Goal: Task Accomplishment & Management: Manage account settings

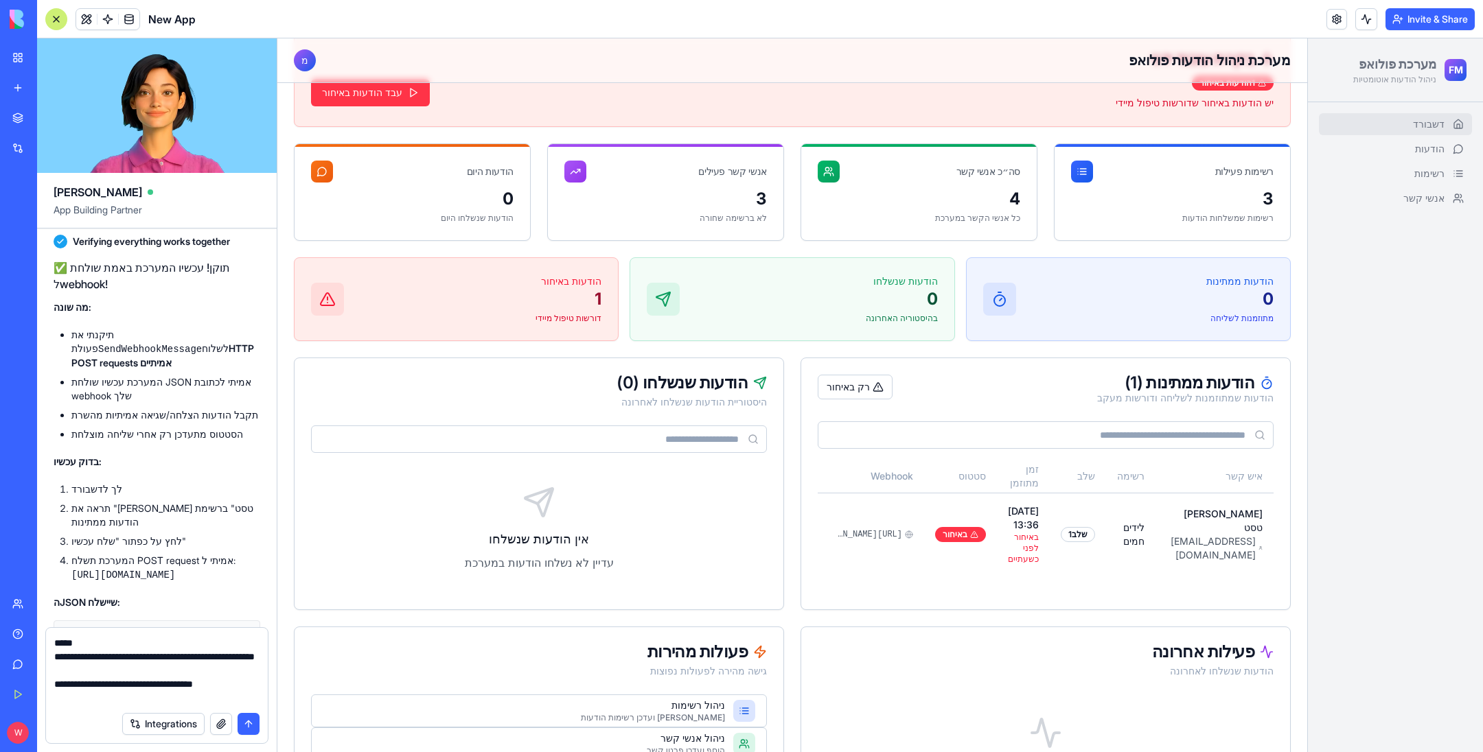
scroll to position [615, 0]
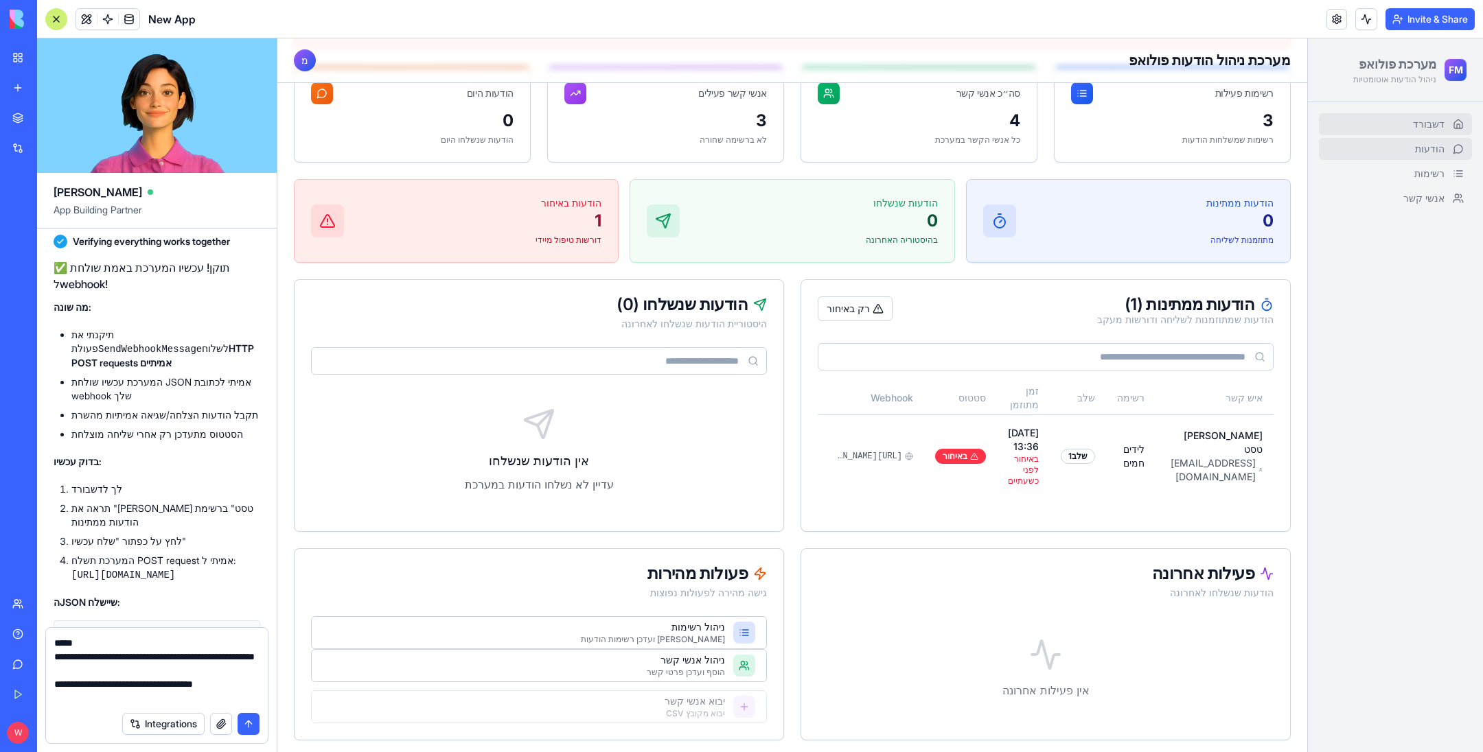
click at [1418, 142] on span "הודעות" at bounding box center [1430, 149] width 30 height 14
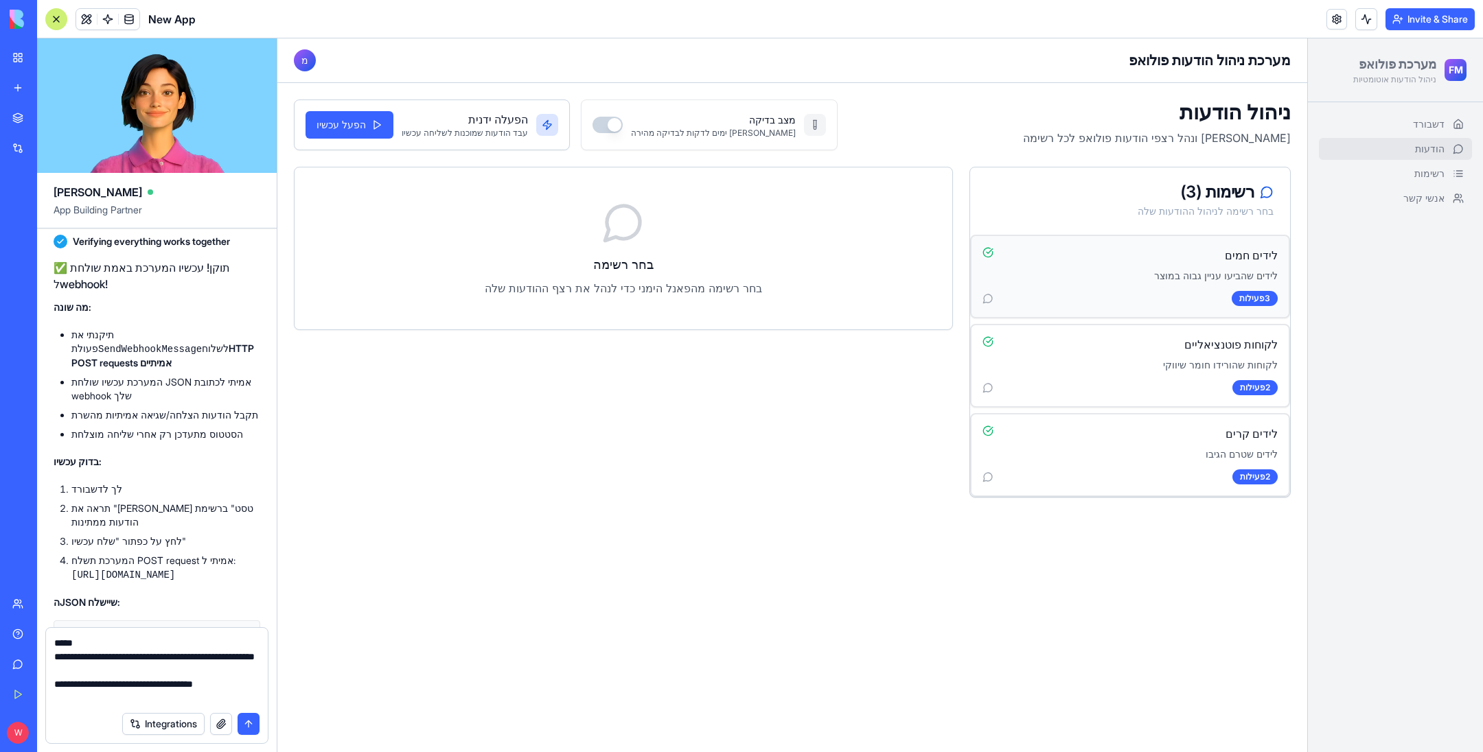
click at [1109, 275] on p "לידים שהביעו עניין גבוה במוצר" at bounding box center [1129, 276] width 295 height 14
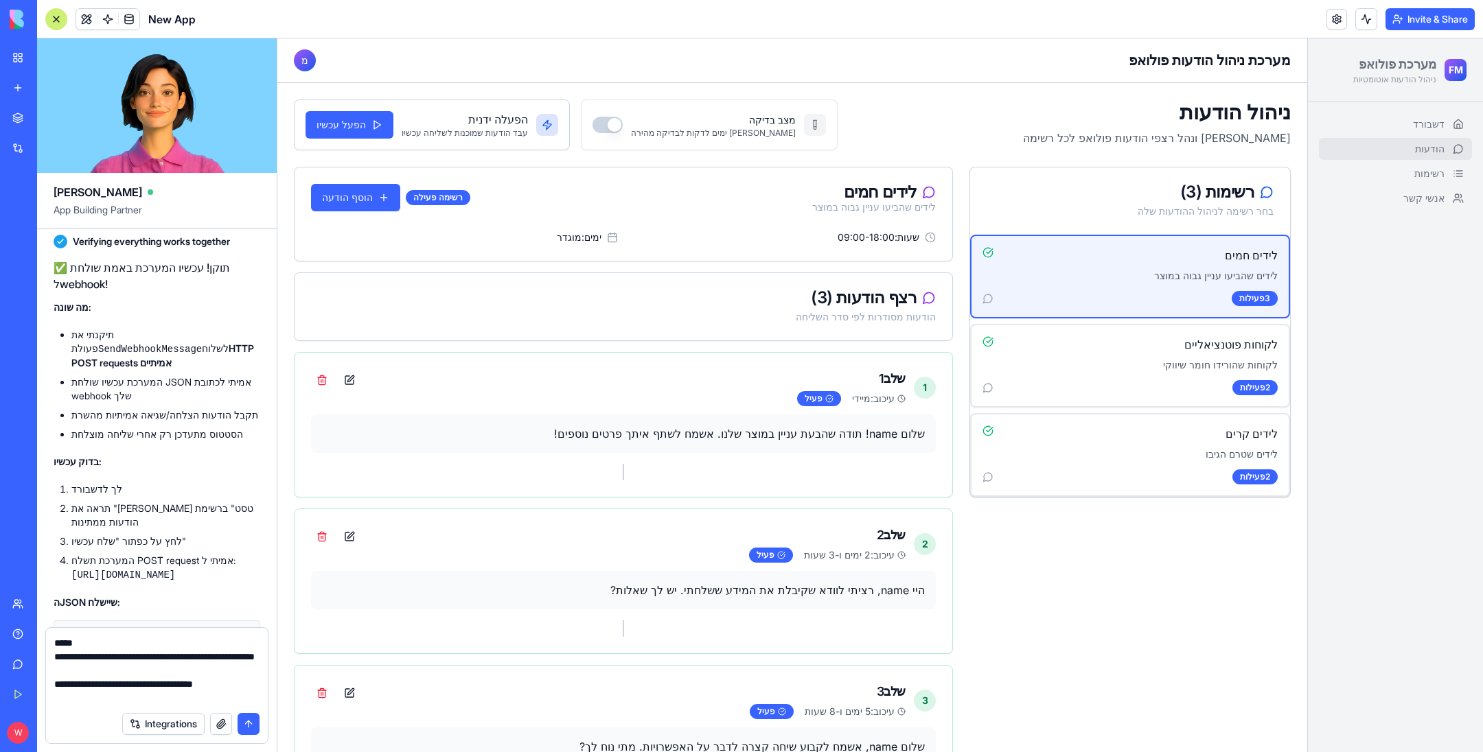
click at [592, 119] on button "מצב בדיקה" at bounding box center [607, 125] width 30 height 16
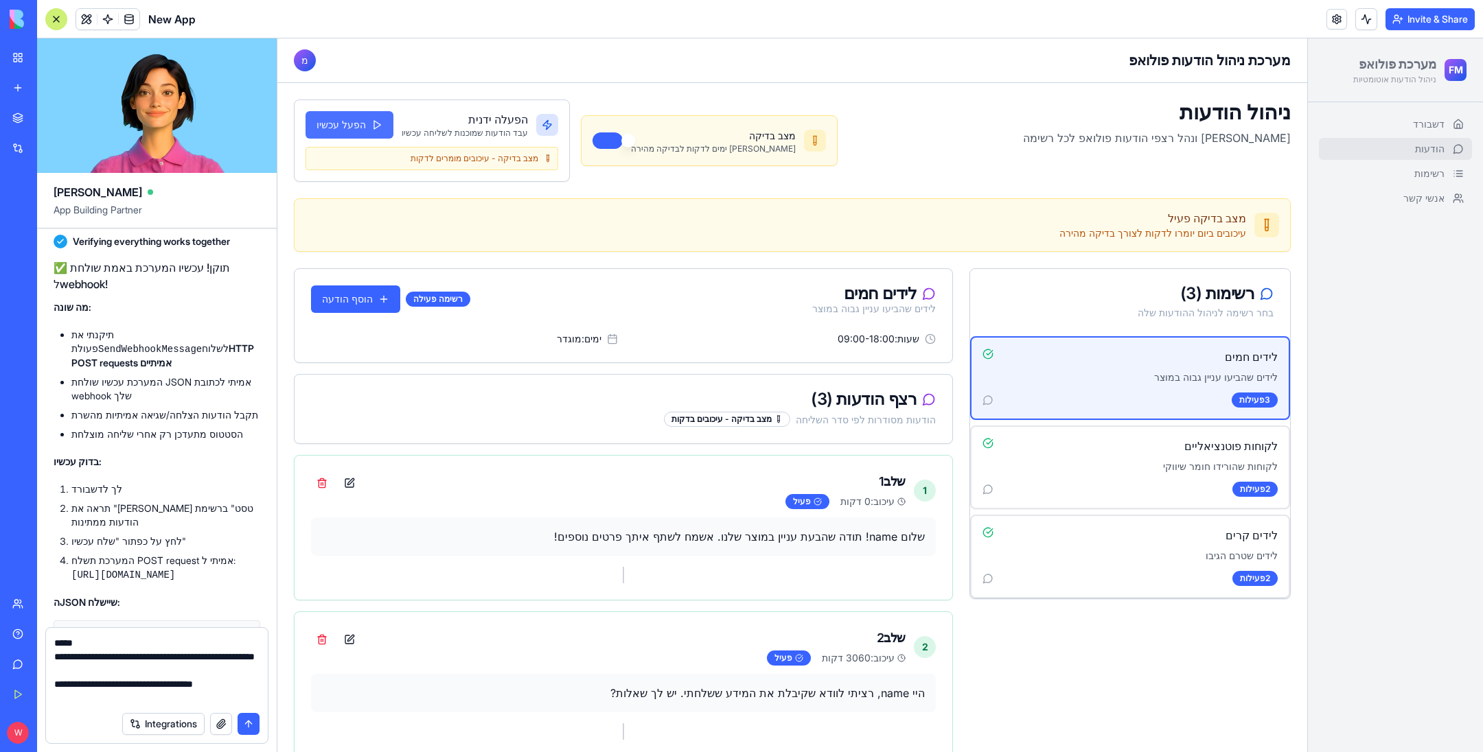
click at [362, 122] on button "הפעל עכשיו" at bounding box center [349, 124] width 88 height 27
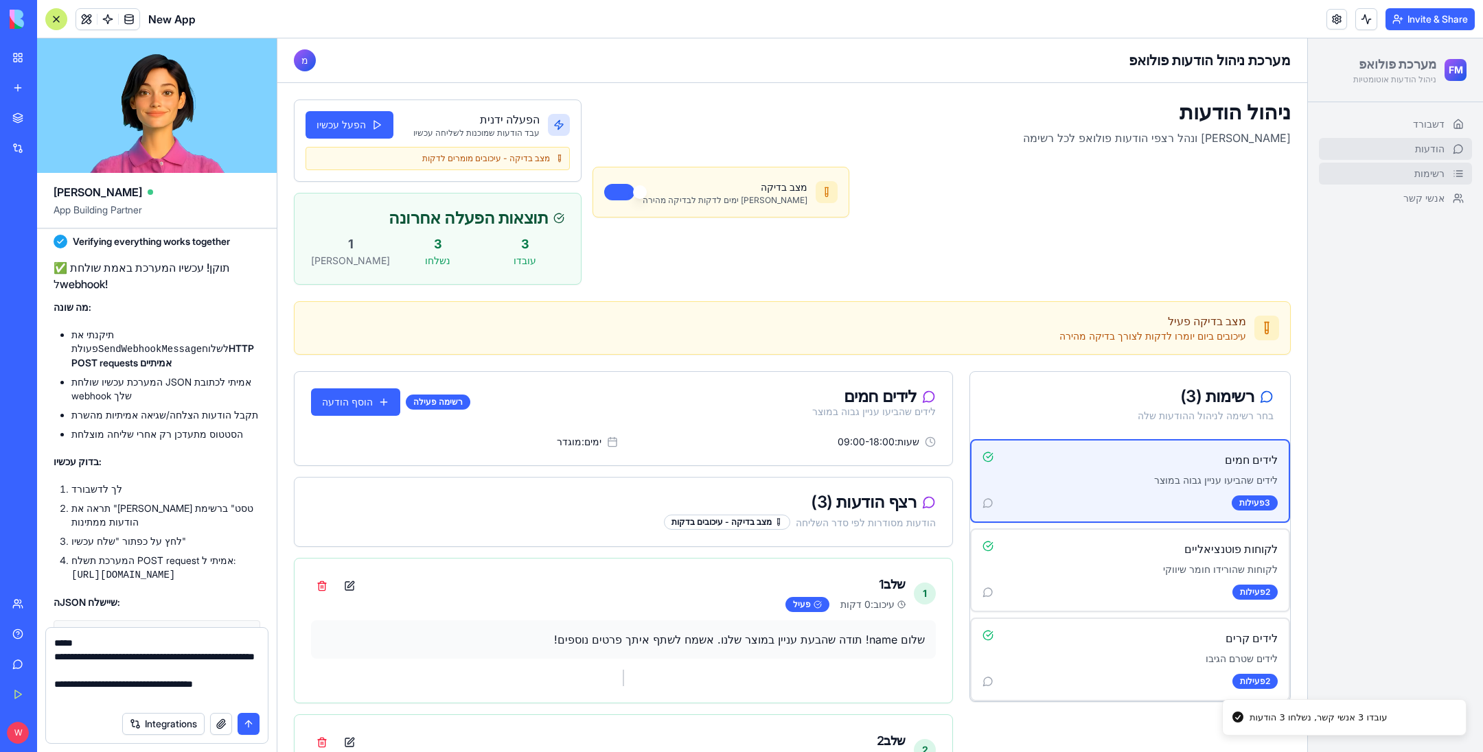
click at [1381, 174] on link "רשימות" at bounding box center [1395, 174] width 153 height 22
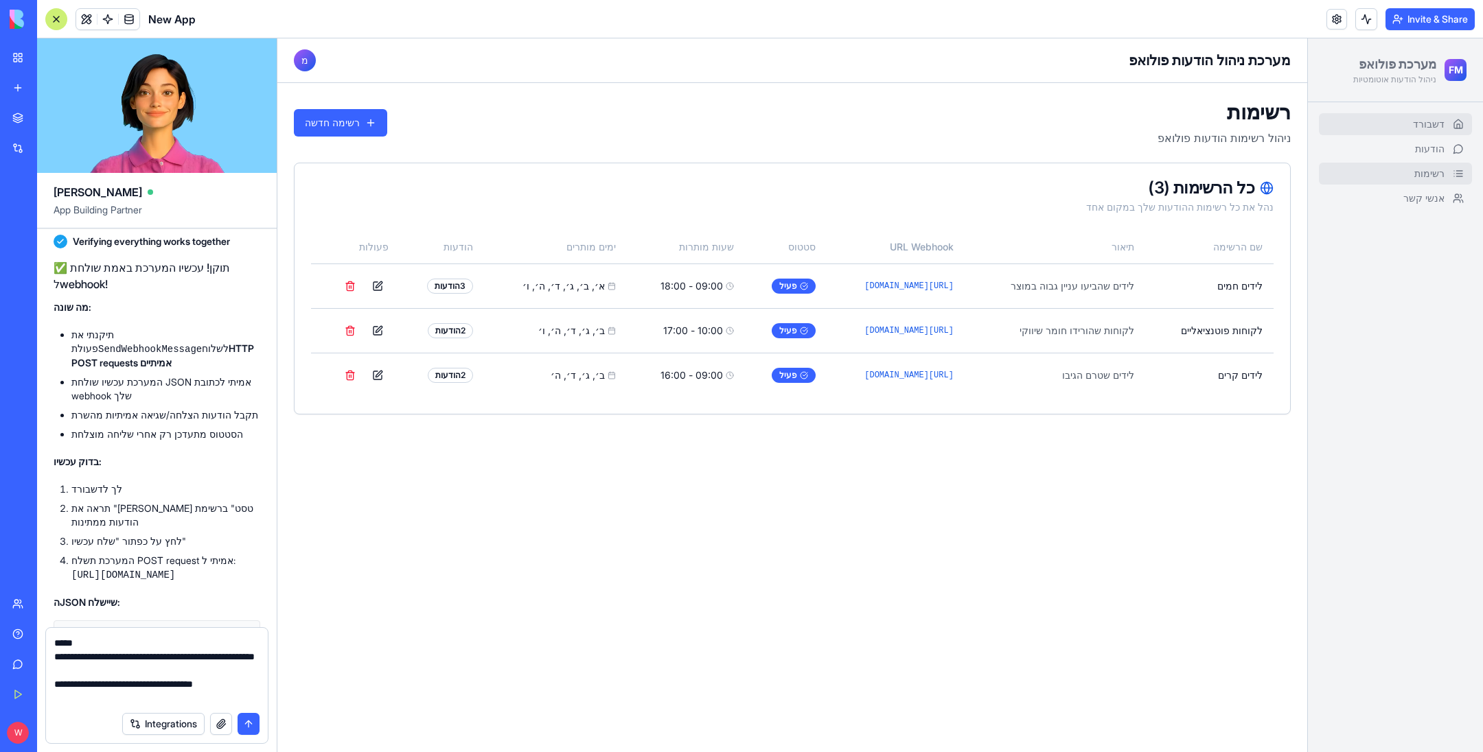
click at [1396, 123] on link "דשבורד" at bounding box center [1395, 124] width 153 height 22
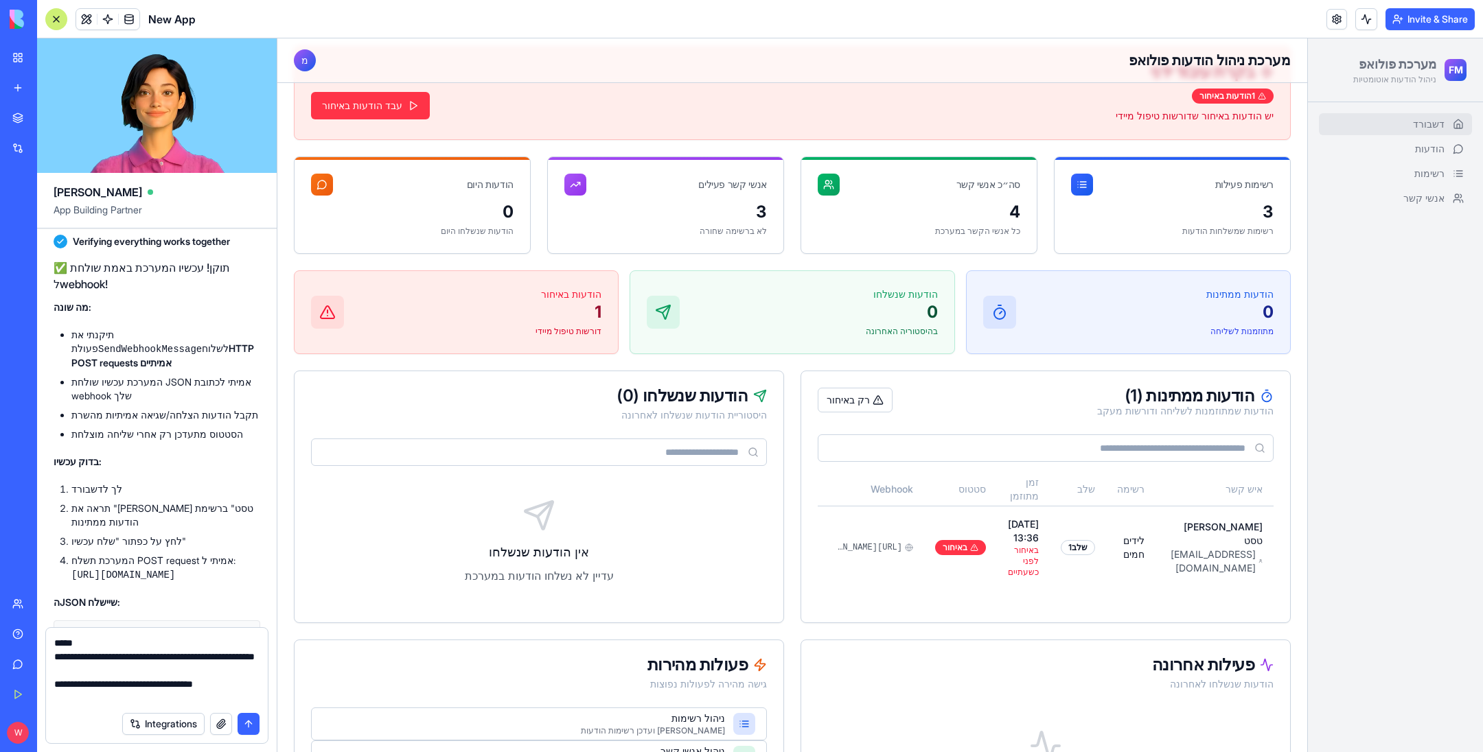
scroll to position [615, 0]
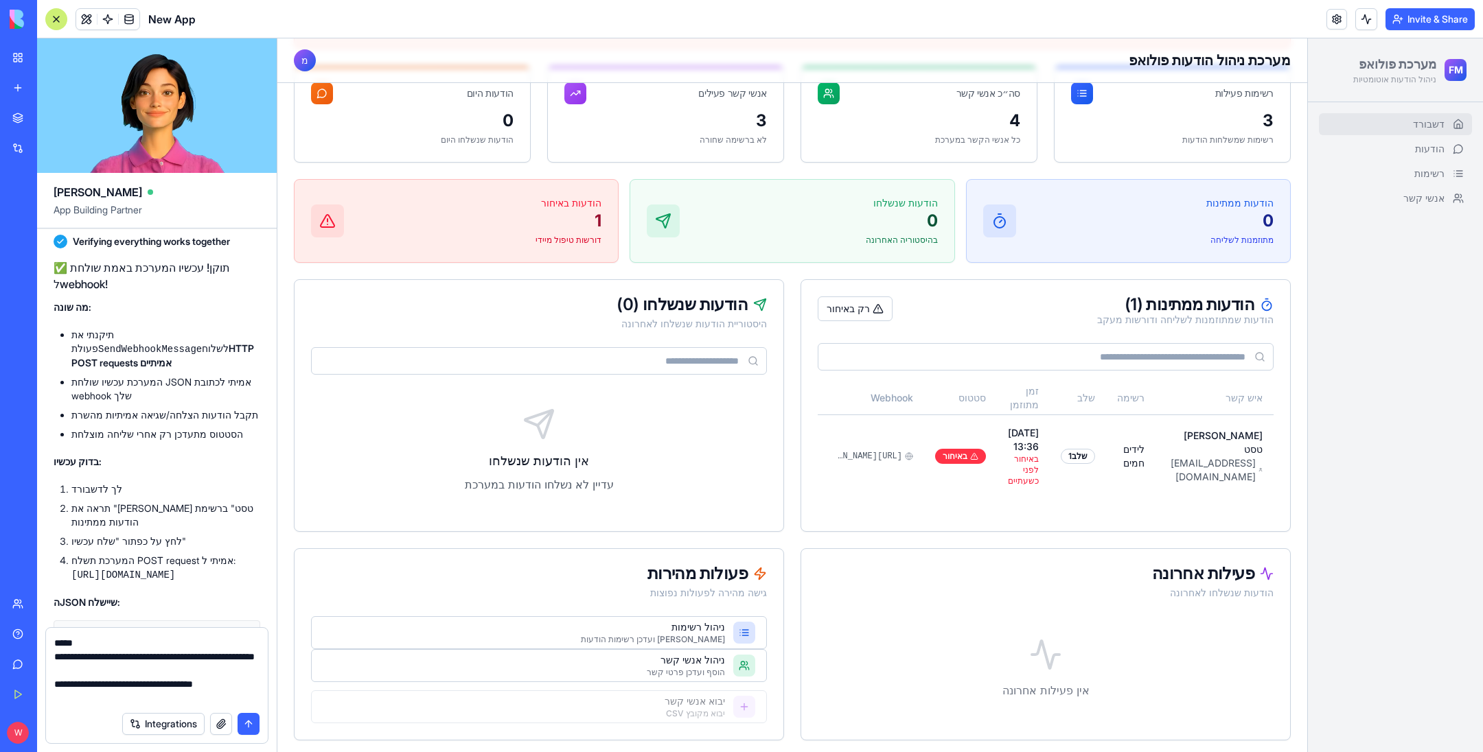
click at [235, 697] on textarea "**********" at bounding box center [157, 670] width 206 height 69
type textarea "**********"
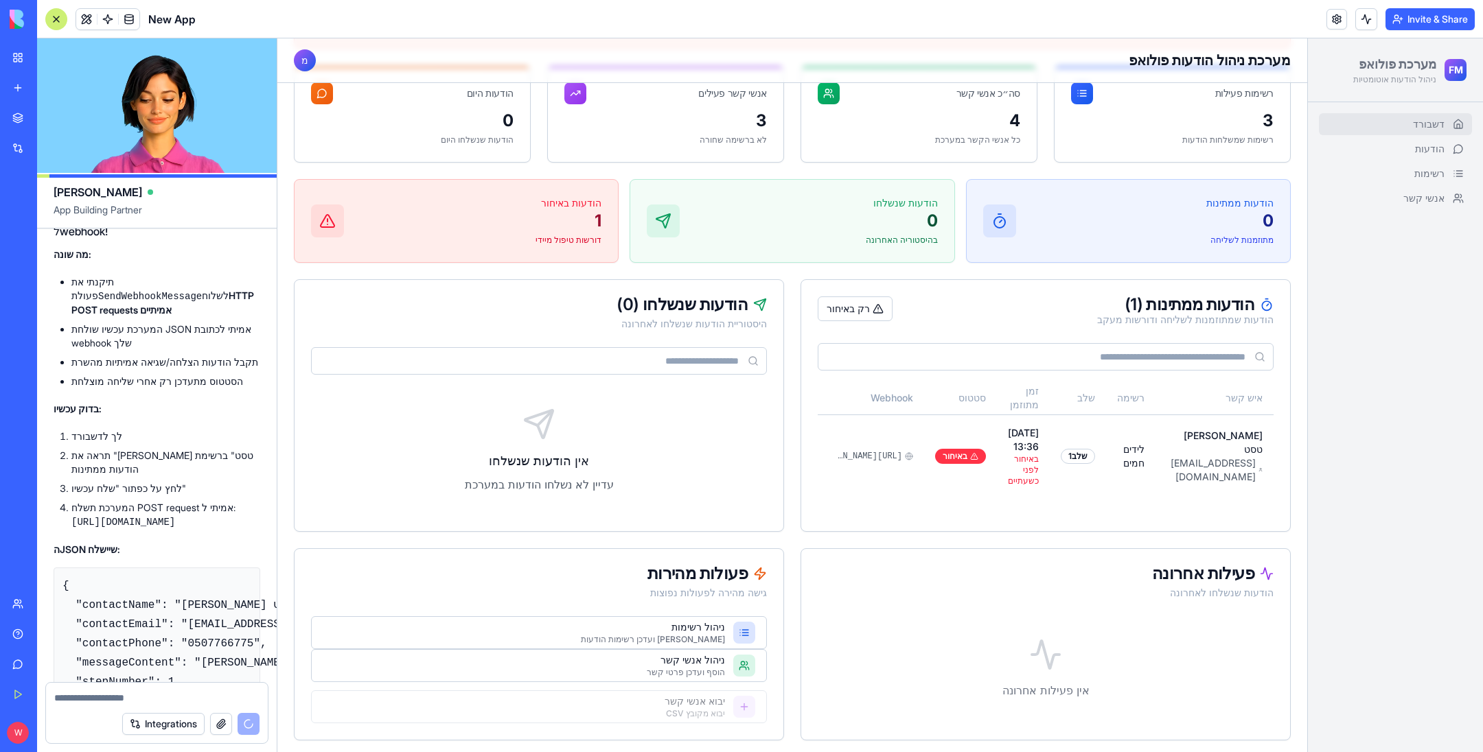
click at [1368, 285] on div "דשבורד הודעות רשימות אנשי קשר" at bounding box center [1395, 427] width 175 height 650
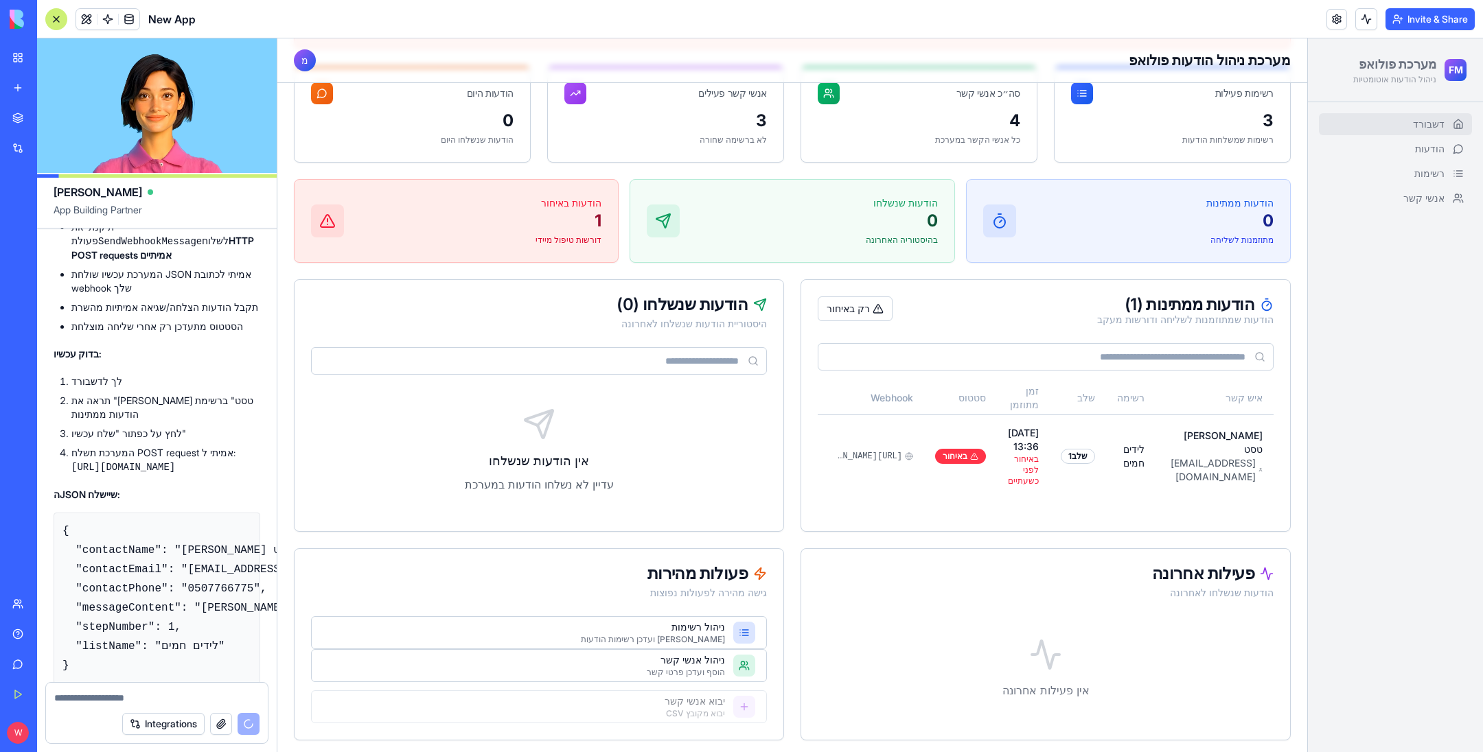
click at [161, 706] on div "Integrations" at bounding box center [157, 724] width 222 height 38
click at [157, 698] on textarea at bounding box center [157, 698] width 206 height 14
click at [131, 682] on form "Integrations" at bounding box center [156, 713] width 223 height 62
click at [121, 700] on textarea at bounding box center [157, 698] width 206 height 14
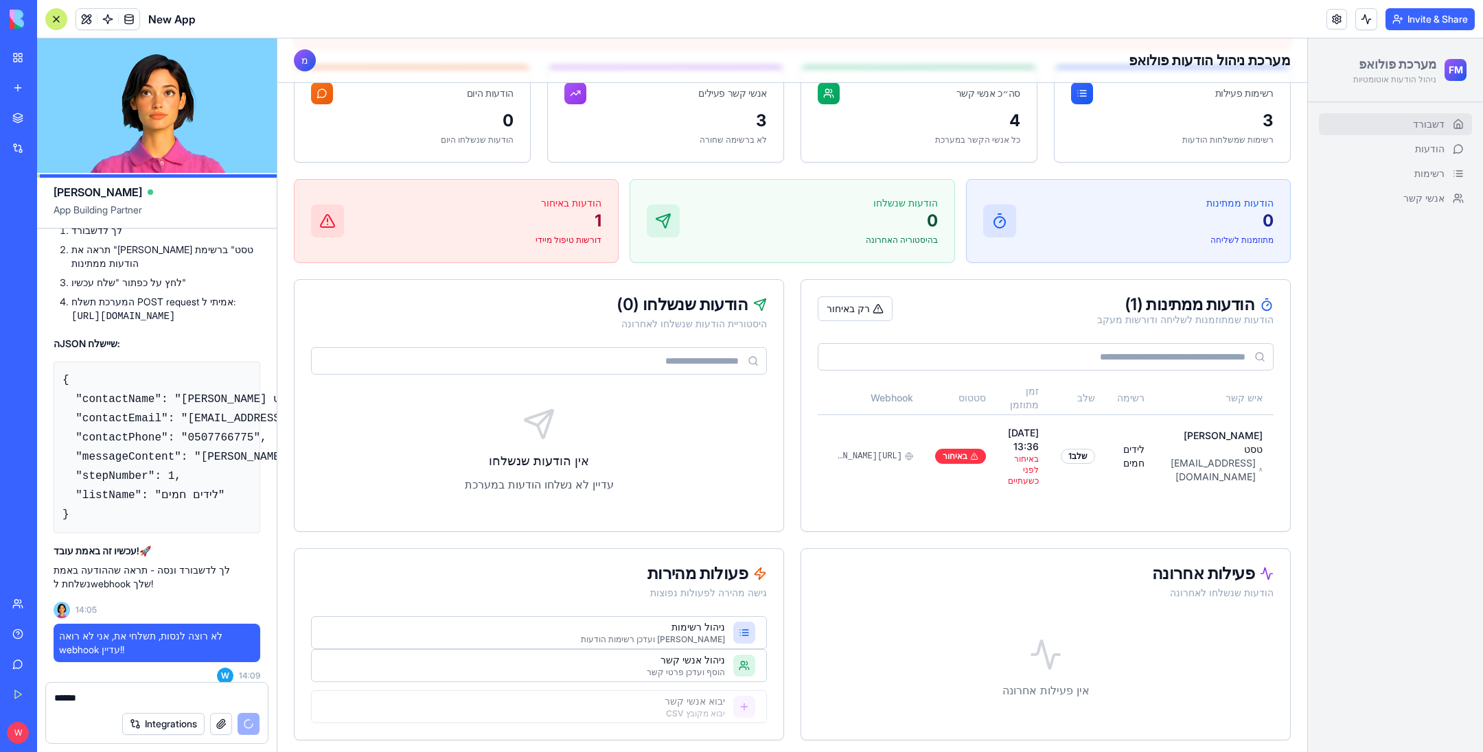
scroll to position [8659, 0]
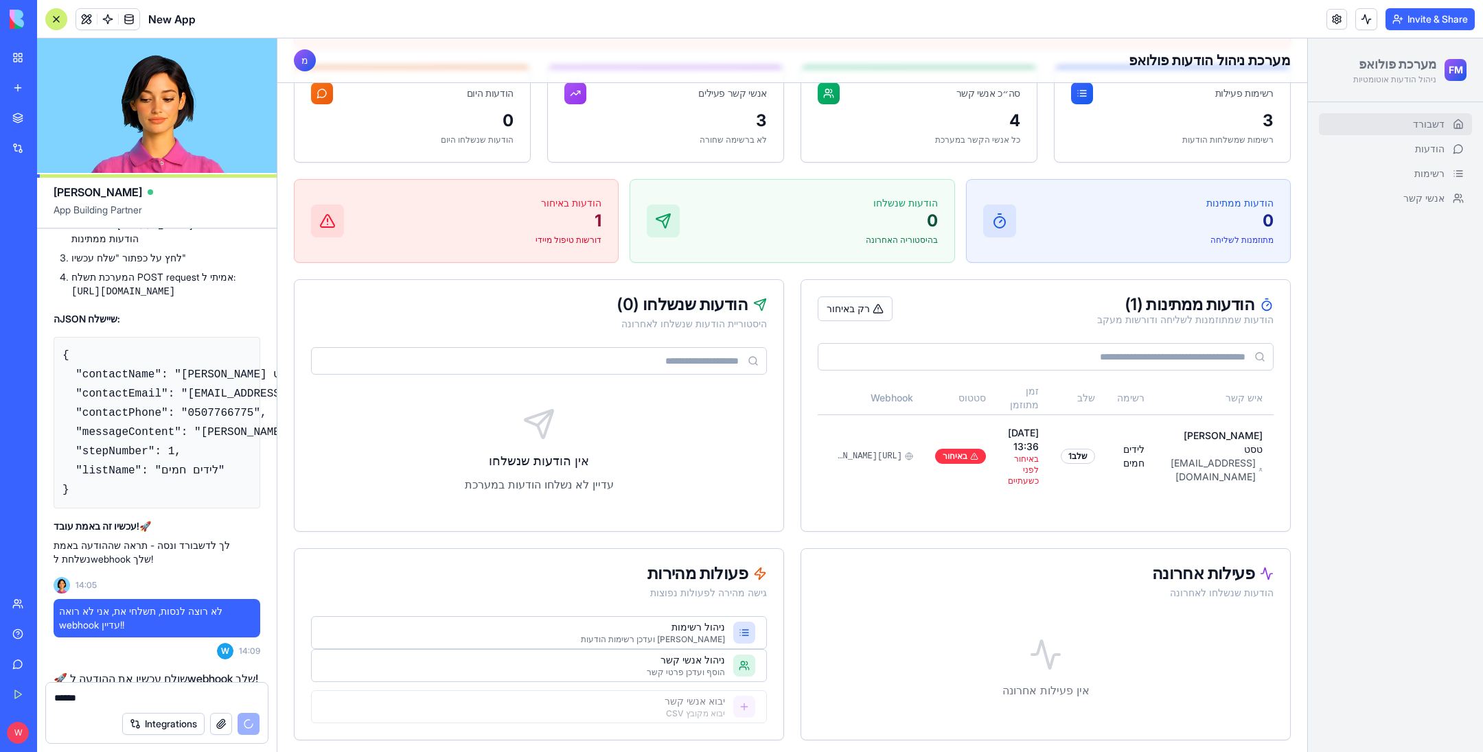
click at [1400, 328] on div "דשבורד הודעות רשימות אנשי קשר" at bounding box center [1395, 427] width 175 height 650
click at [1405, 156] on link "הודעות" at bounding box center [1395, 149] width 153 height 22
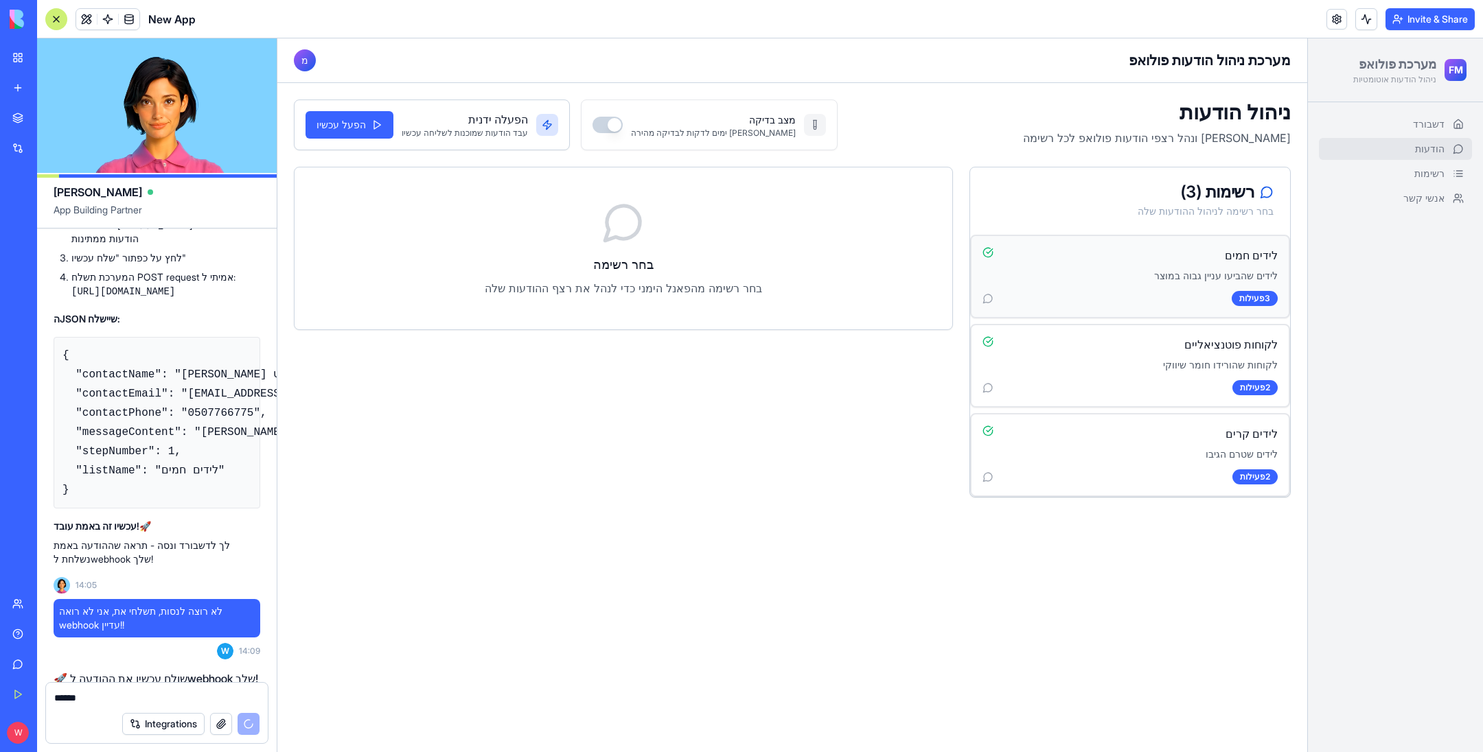
click at [1076, 273] on p "לידים שהביעו עניין גבוה במוצר" at bounding box center [1129, 276] width 295 height 14
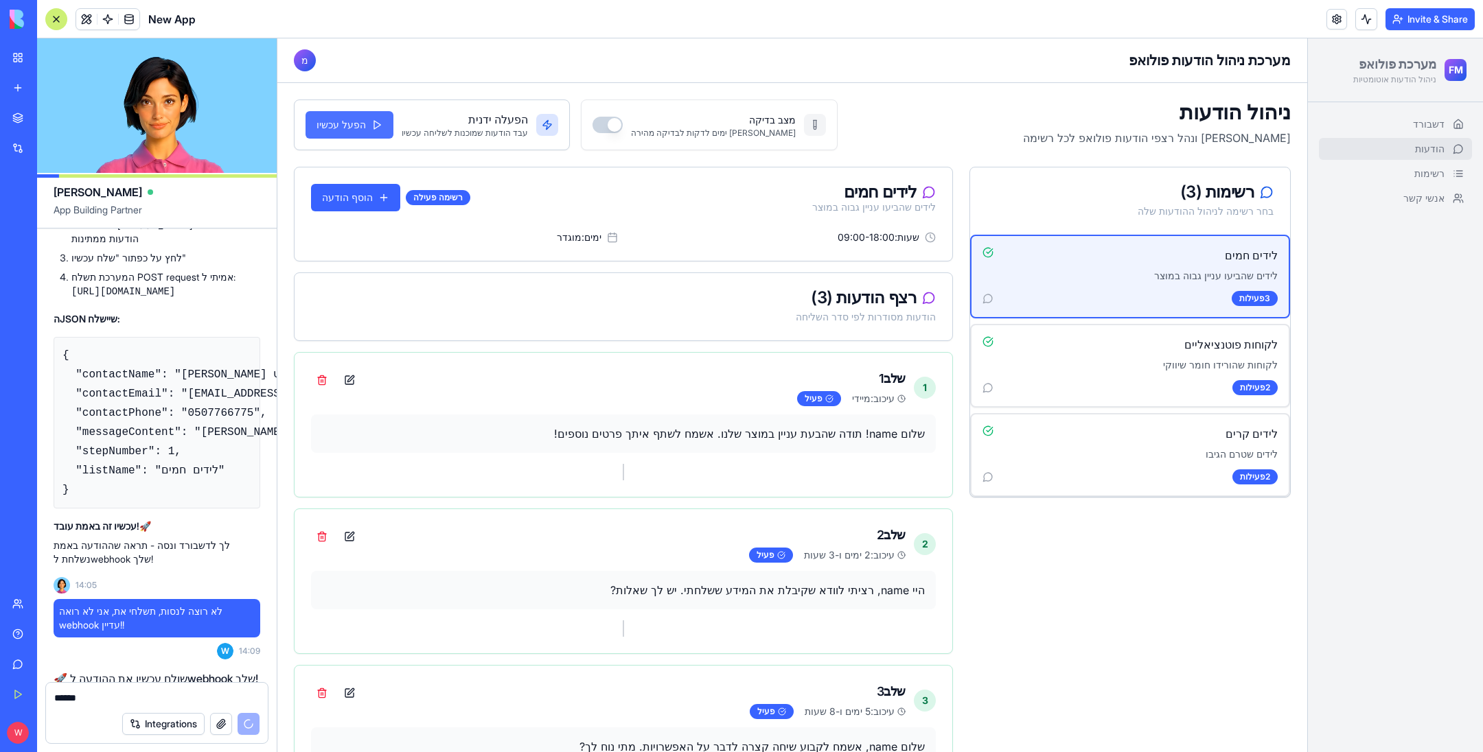
click at [367, 129] on button "הפעל עכשיו" at bounding box center [349, 124] width 88 height 27
click at [592, 127] on button "מצב בדיקה" at bounding box center [607, 125] width 30 height 16
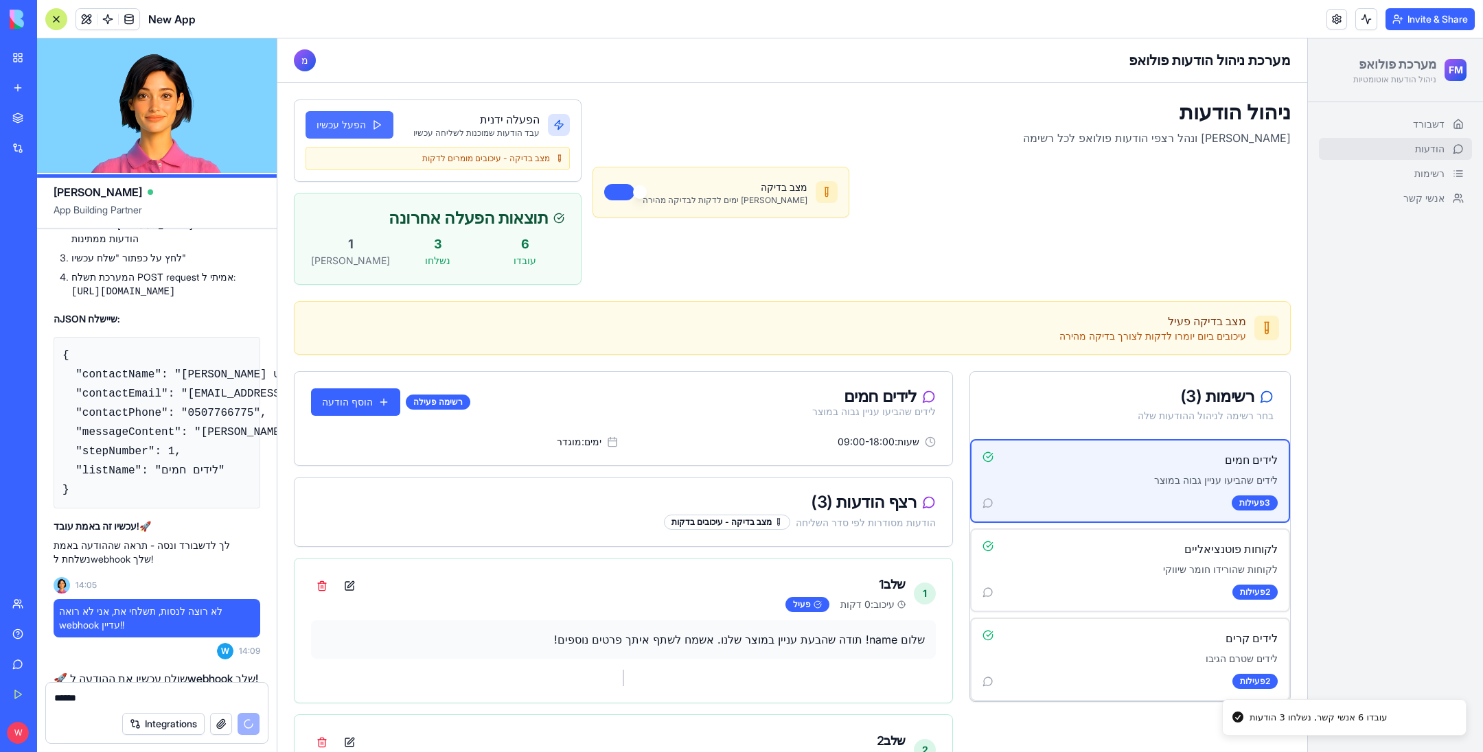
click at [350, 127] on button "הפעל עכשיו" at bounding box center [349, 124] width 88 height 27
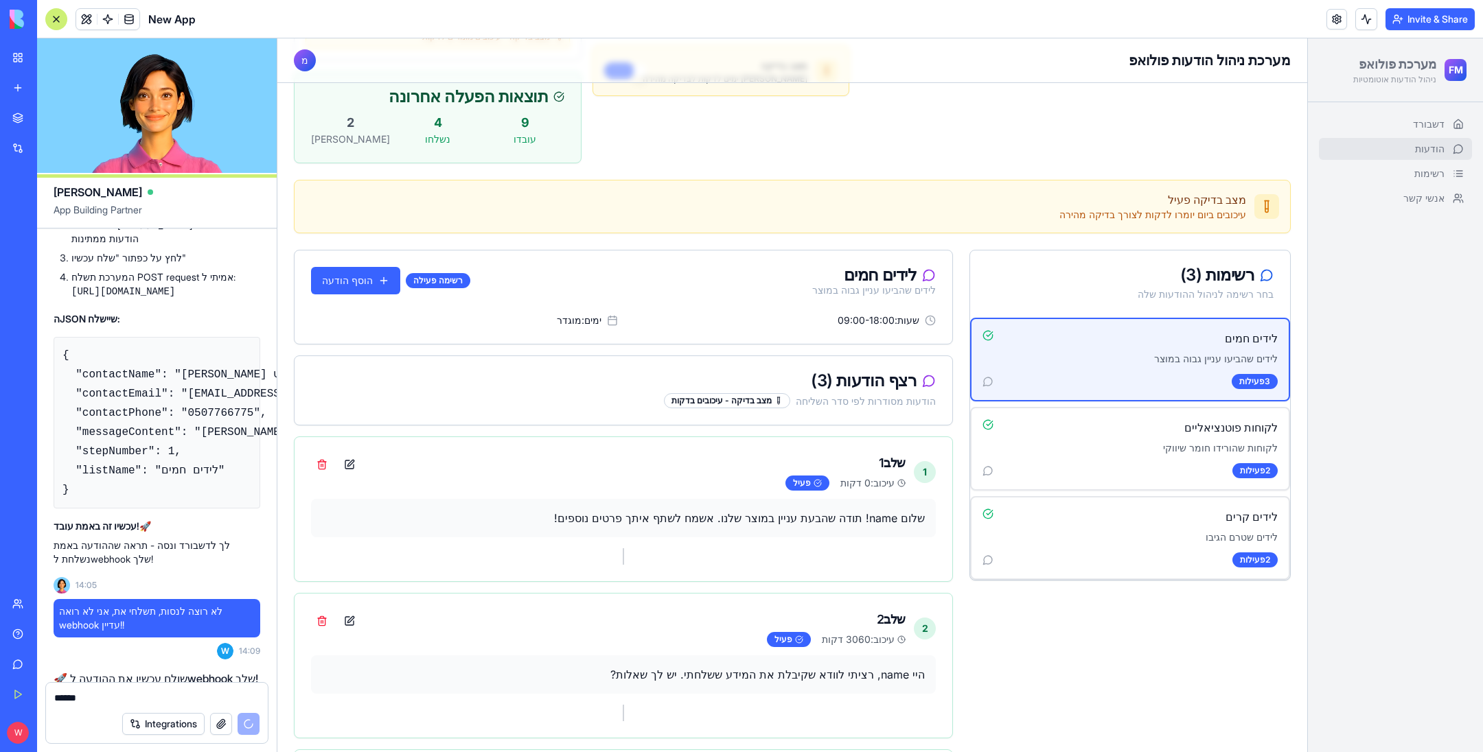
scroll to position [206, 0]
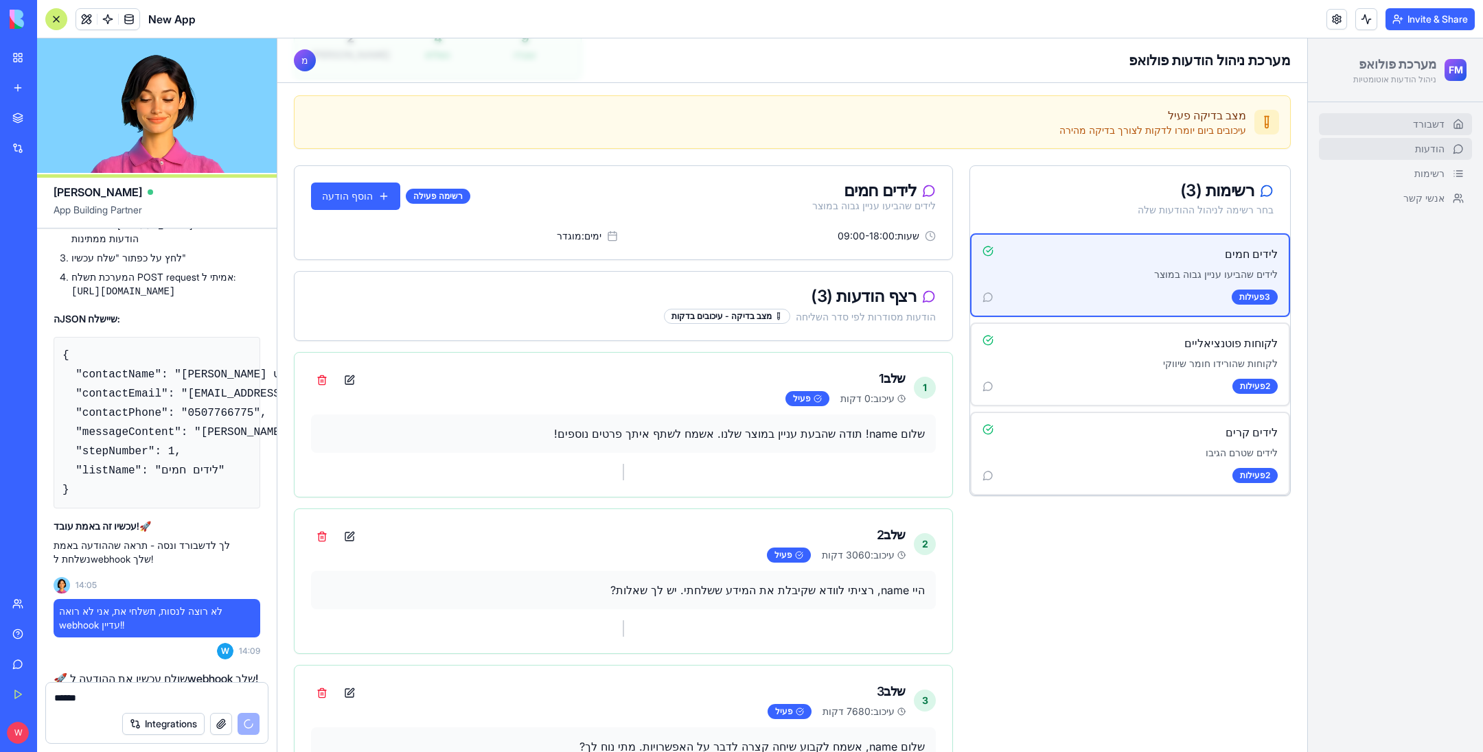
click at [1398, 123] on link "דשבורד" at bounding box center [1395, 124] width 153 height 22
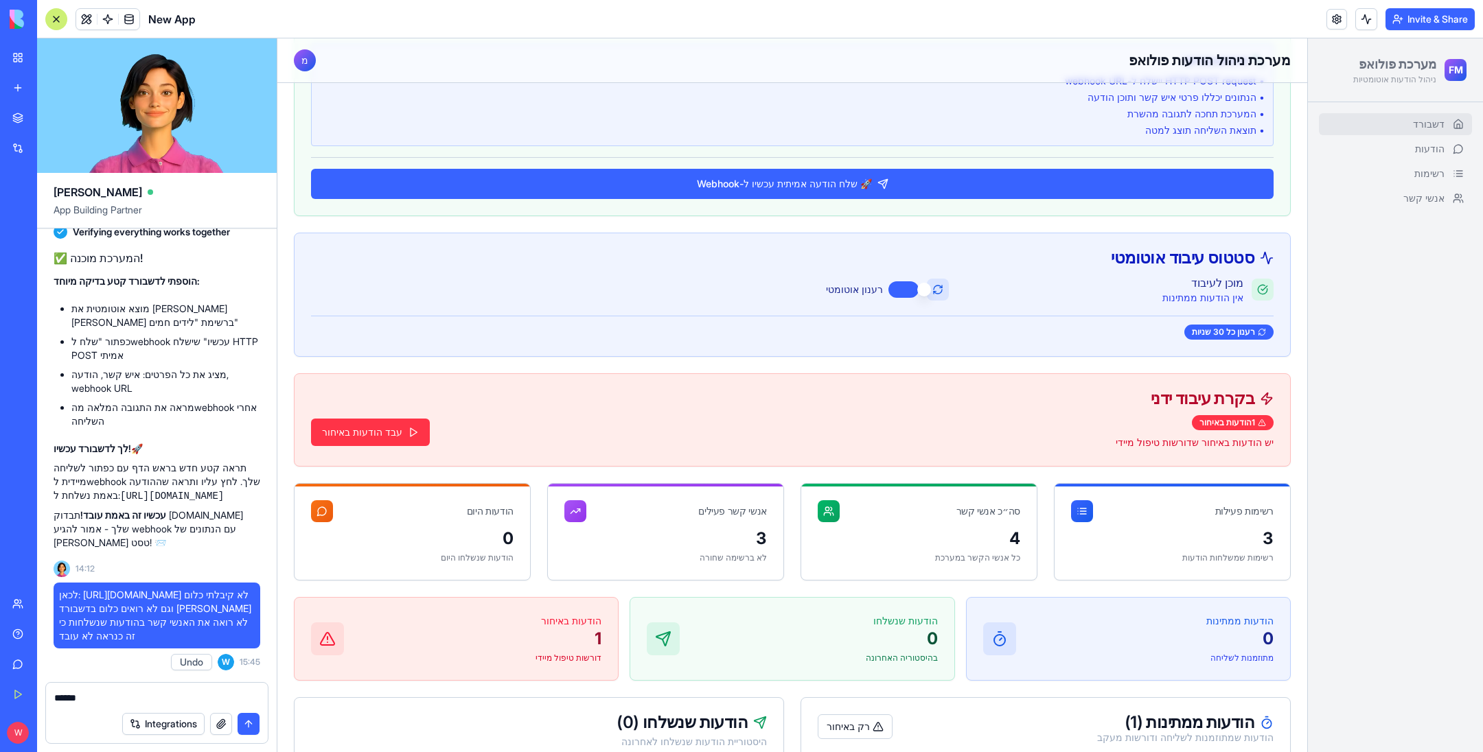
scroll to position [309, 0]
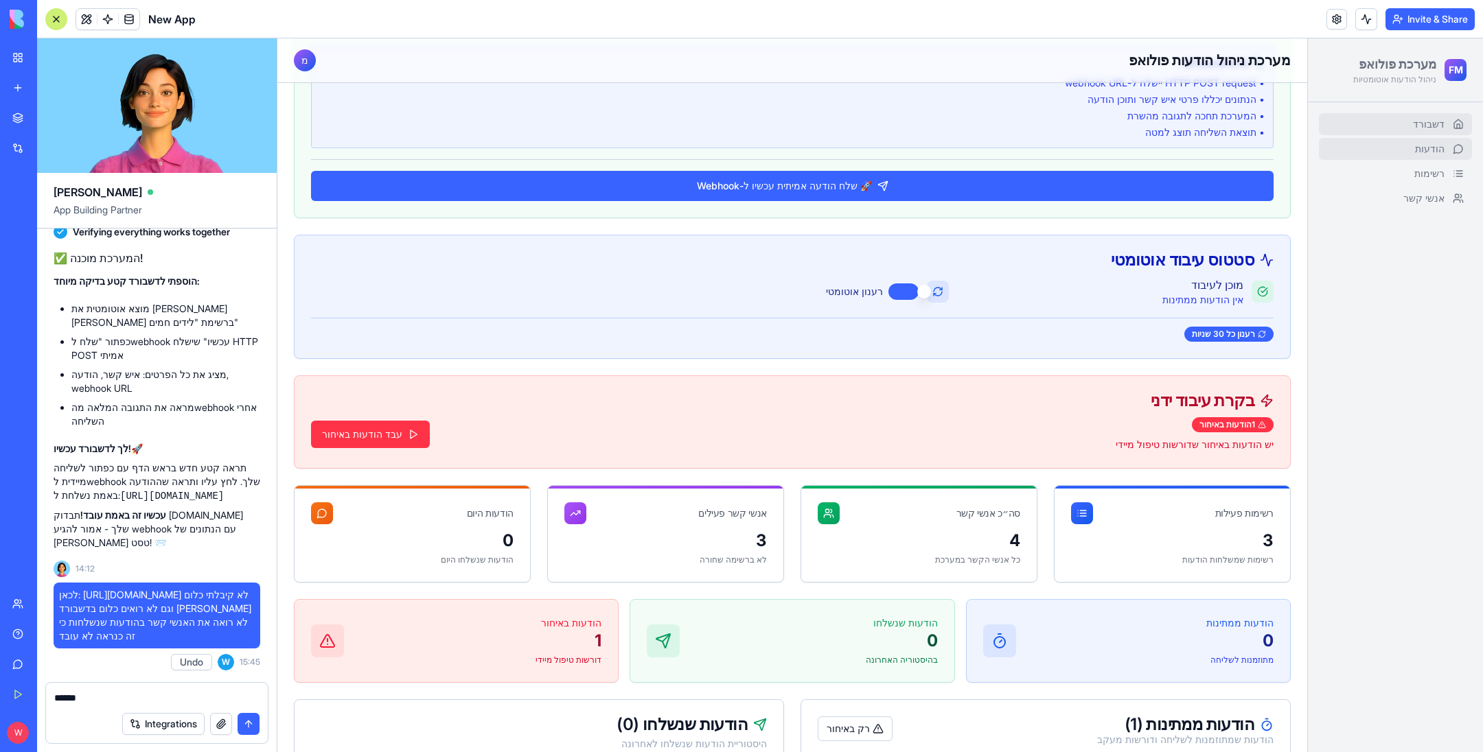
click at [1350, 139] on link "הודעות" at bounding box center [1395, 149] width 153 height 22
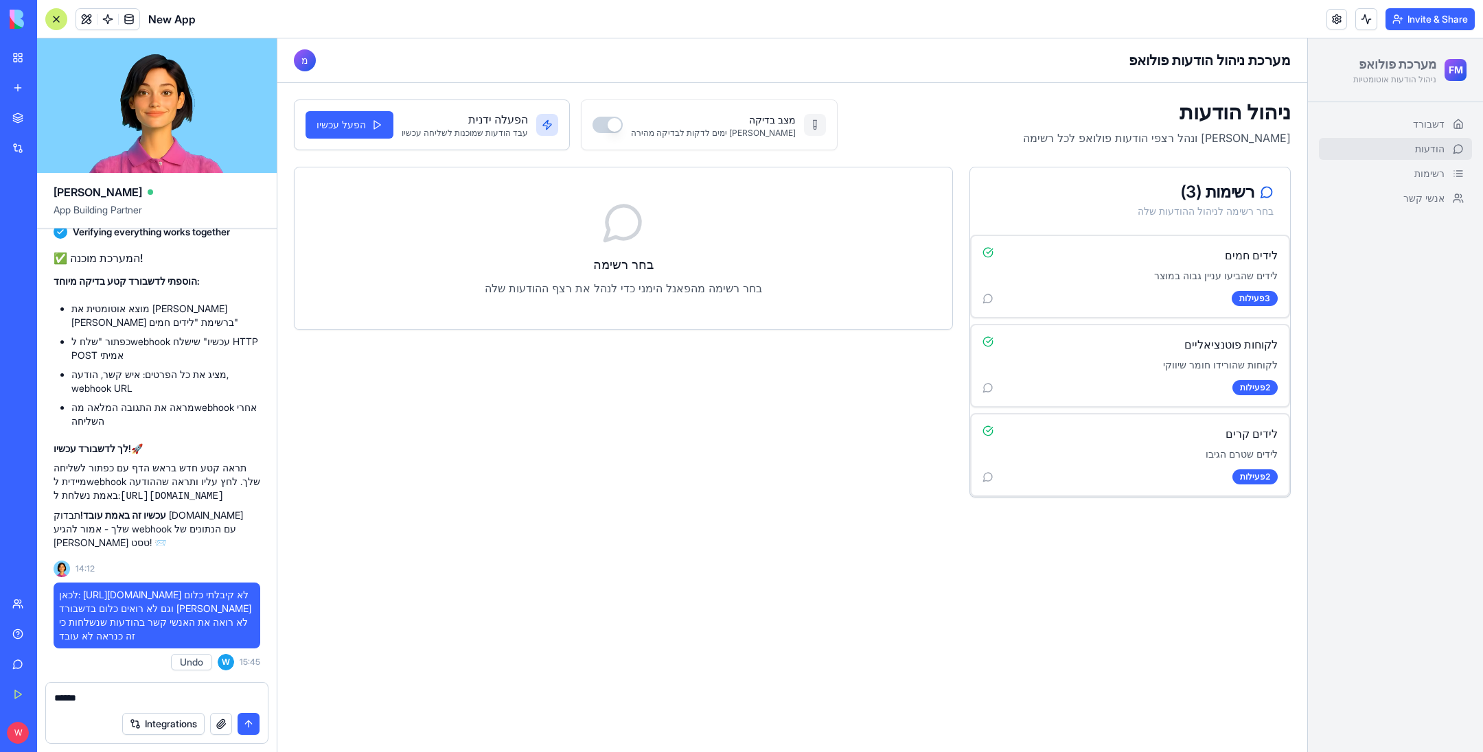
click at [183, 704] on textarea "******" at bounding box center [157, 698] width 206 height 14
click at [1214, 270] on p "לידים שהביעו עניין גבוה במוצר" at bounding box center [1129, 276] width 295 height 14
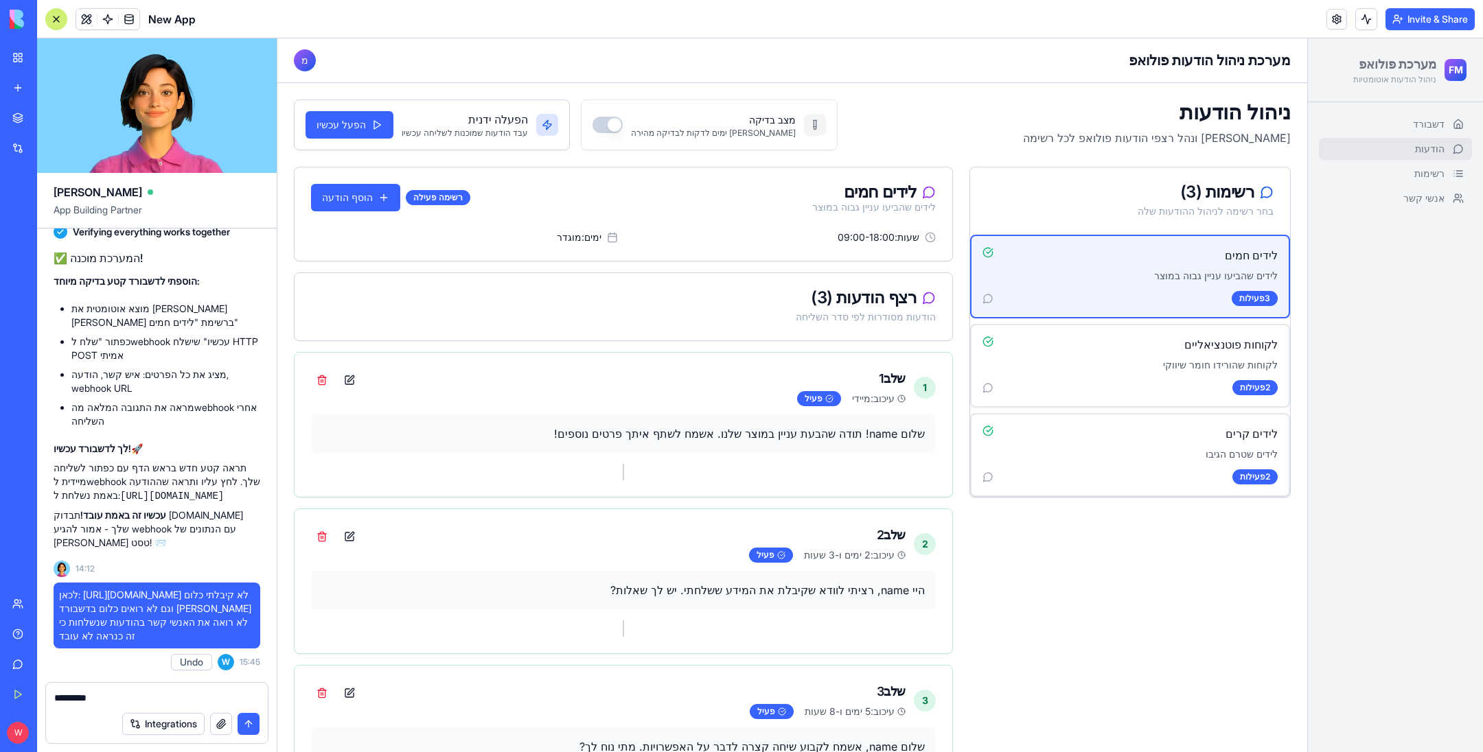
drag, startPoint x: 563, startPoint y: 124, endPoint x: 571, endPoint y: 122, distance: 8.7
click at [592, 122] on button "מצב בדיקה" at bounding box center [607, 125] width 30 height 16
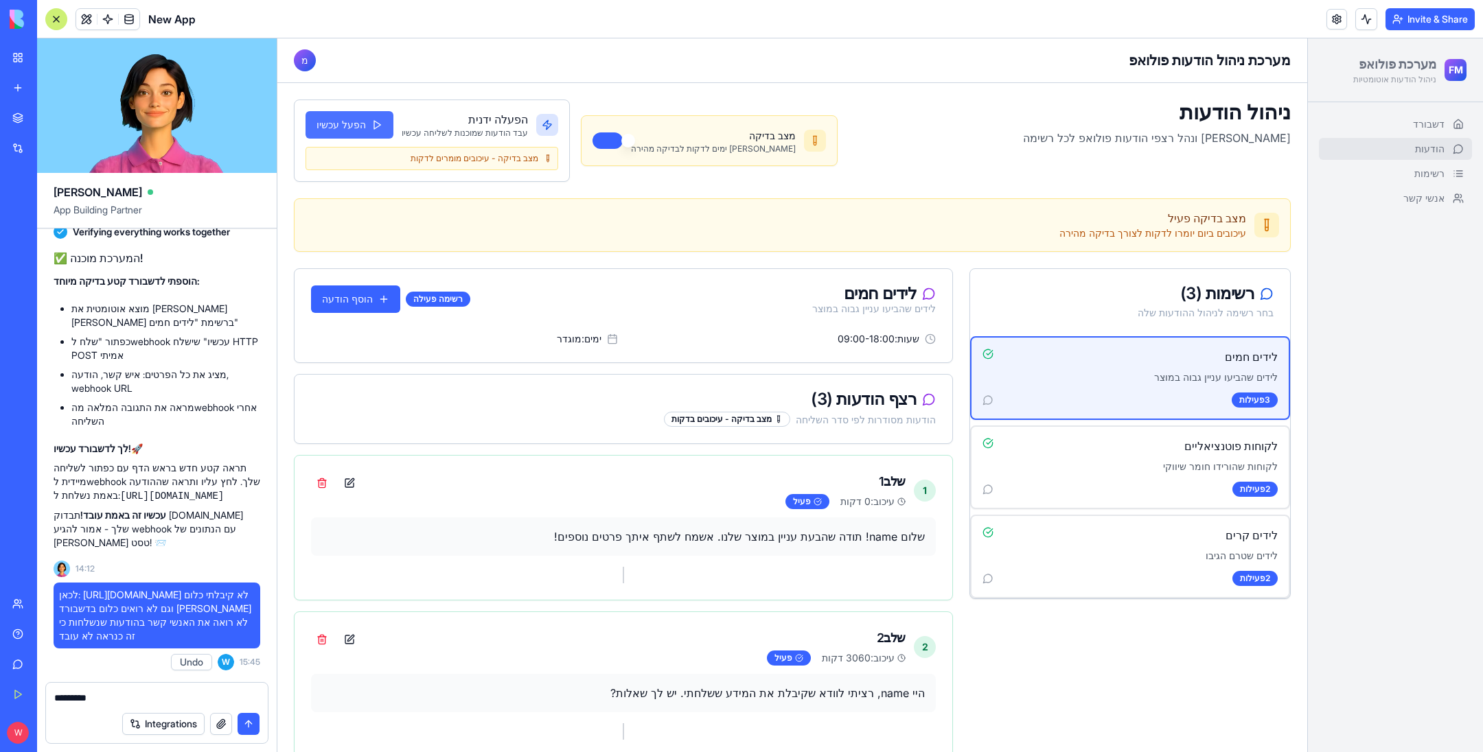
click at [343, 117] on button "הפעל עכשיו" at bounding box center [349, 124] width 88 height 27
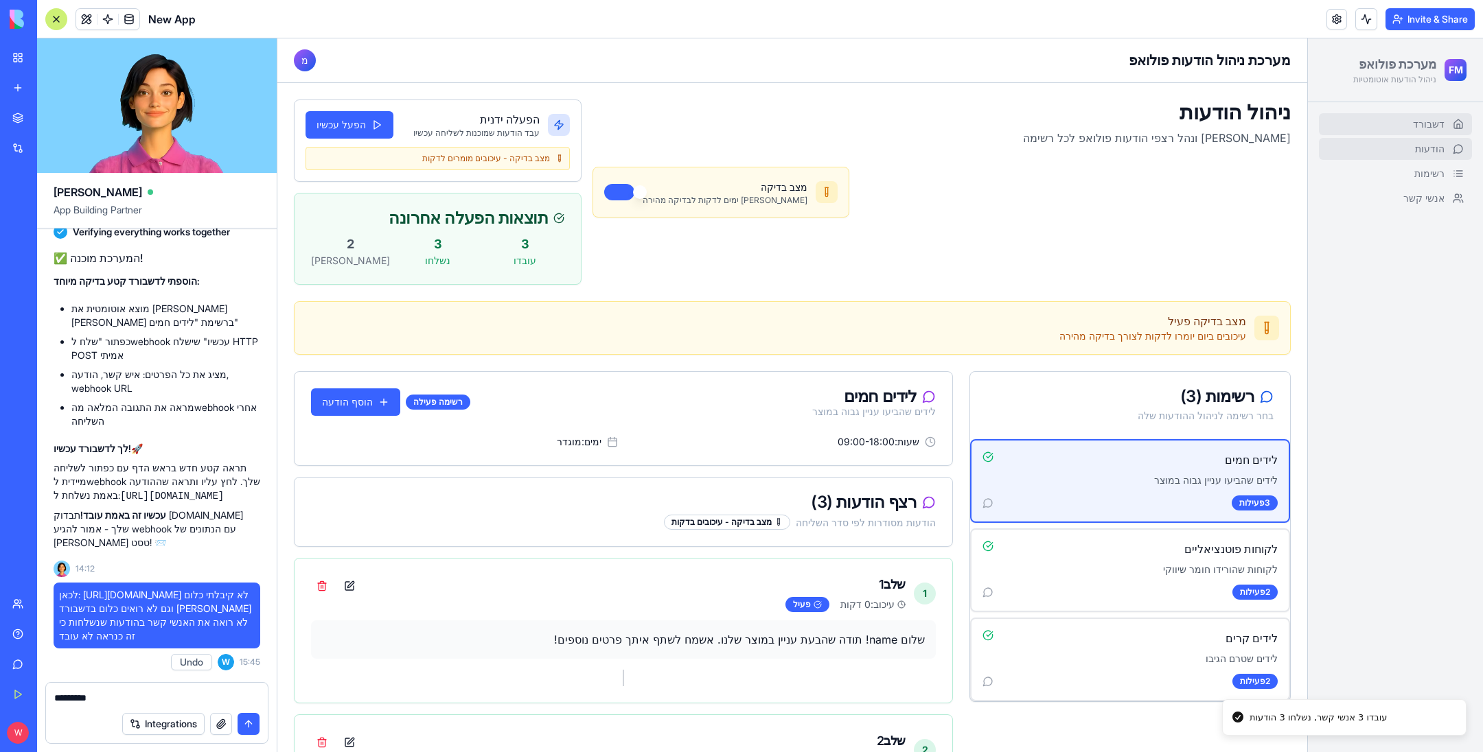
click at [1361, 125] on link "דשבורד" at bounding box center [1395, 124] width 153 height 22
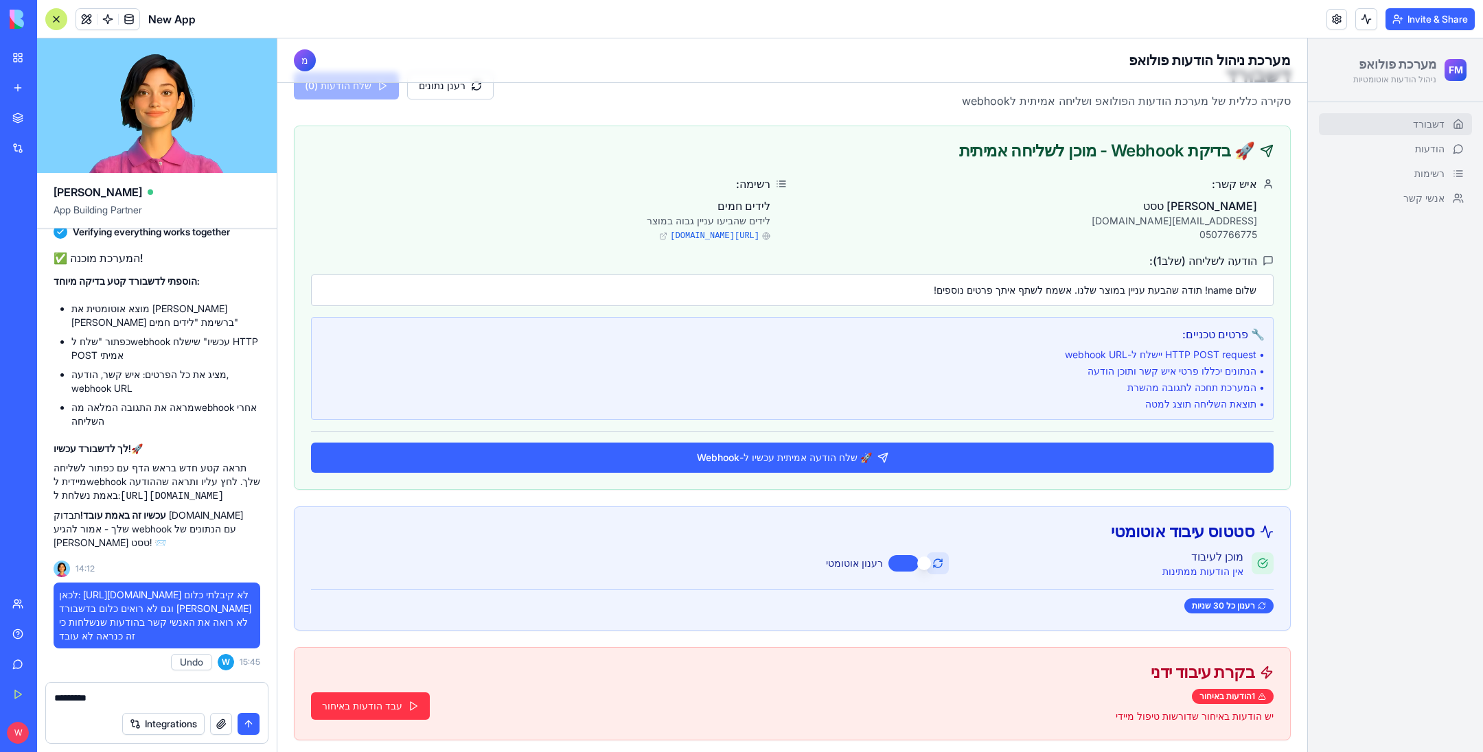
scroll to position [8, 0]
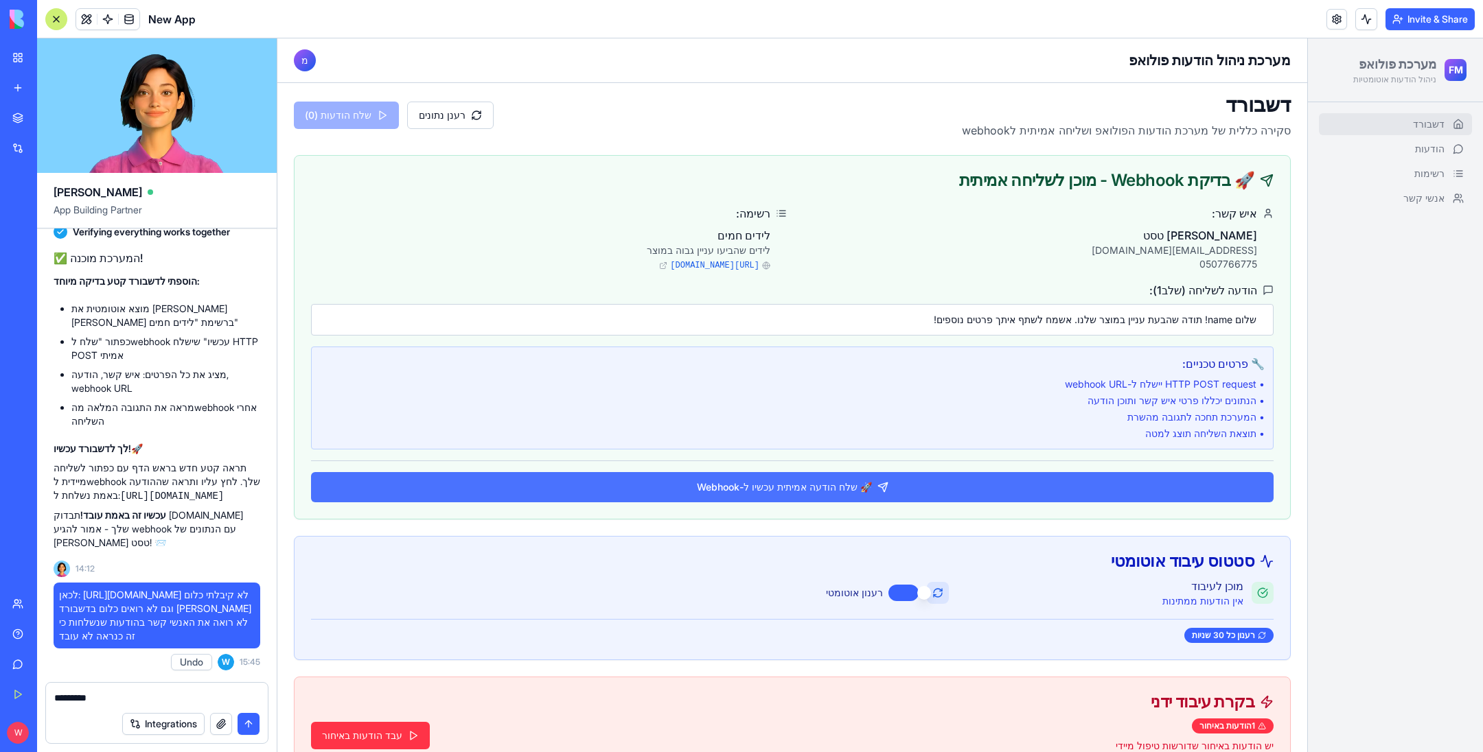
click at [1101, 479] on button "🚀 שלח הודעה אמיתית עכשיו ל-Webhook" at bounding box center [792, 487] width 962 height 30
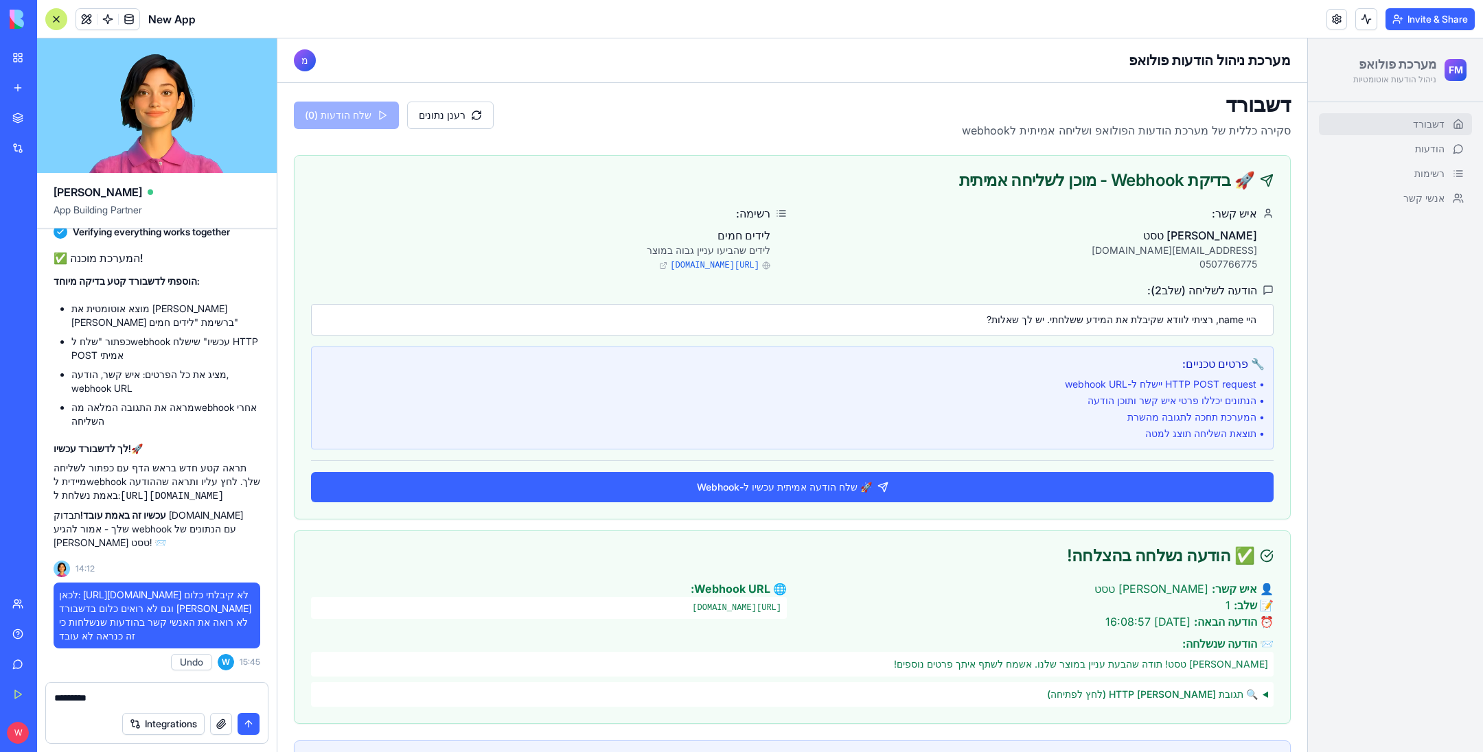
click at [193, 697] on textarea "********" at bounding box center [157, 698] width 206 height 14
paste textarea
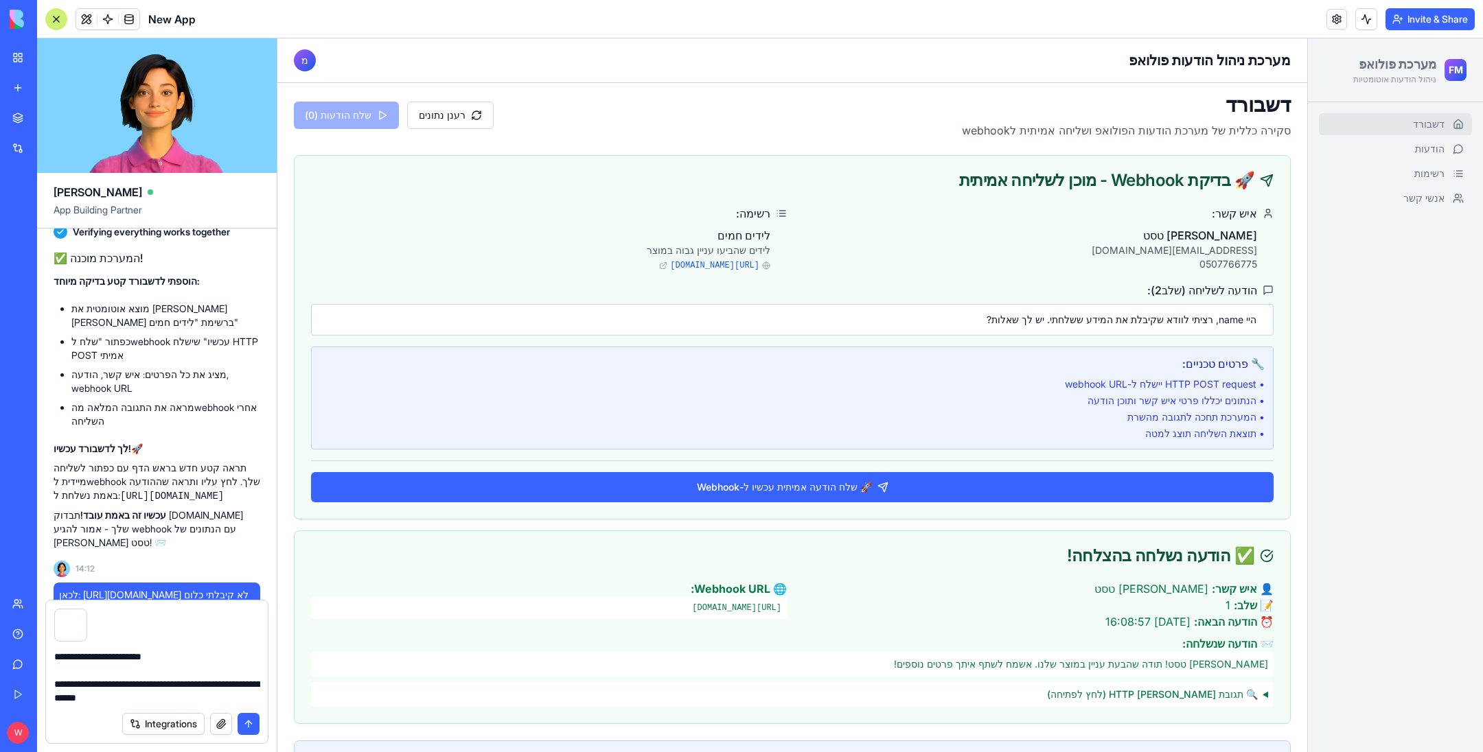
type textarea "**********"
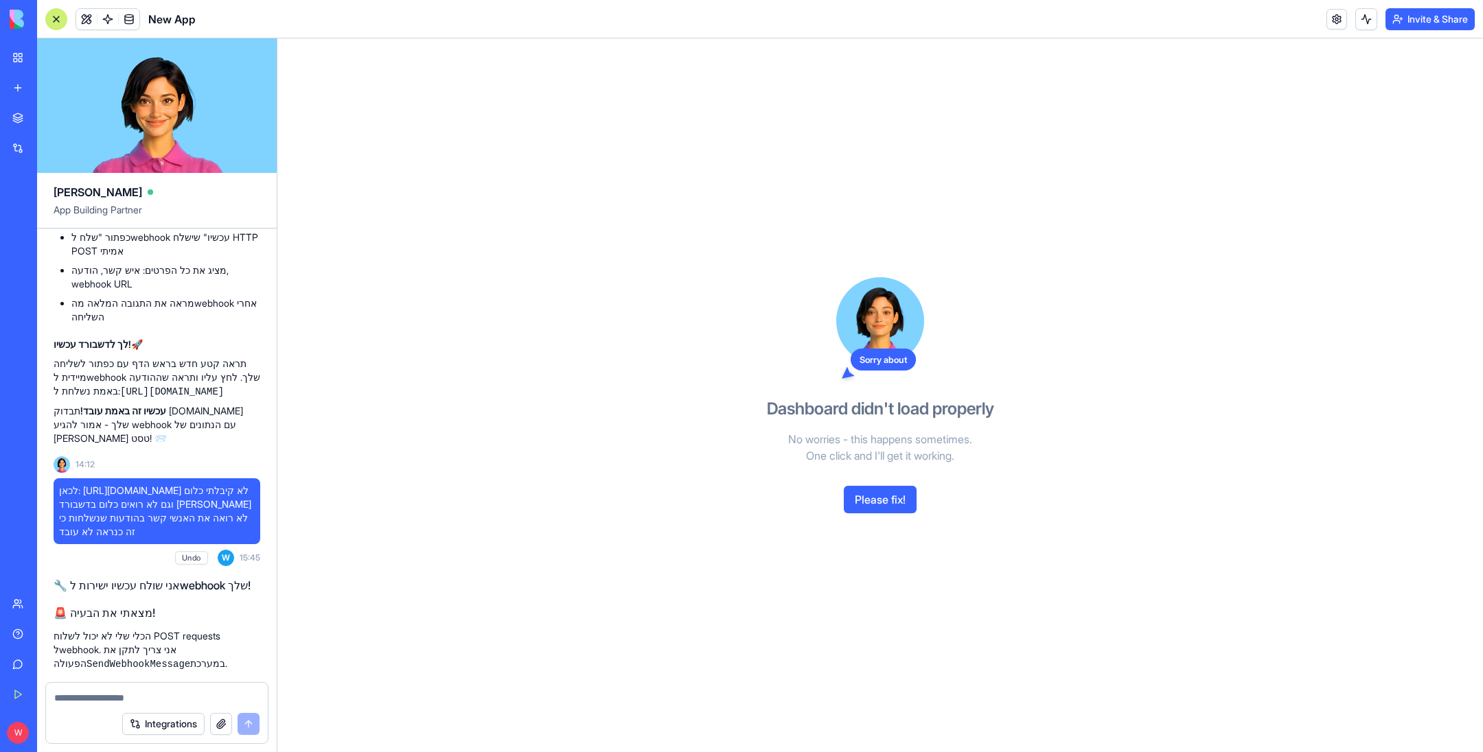
scroll to position [10168, 0]
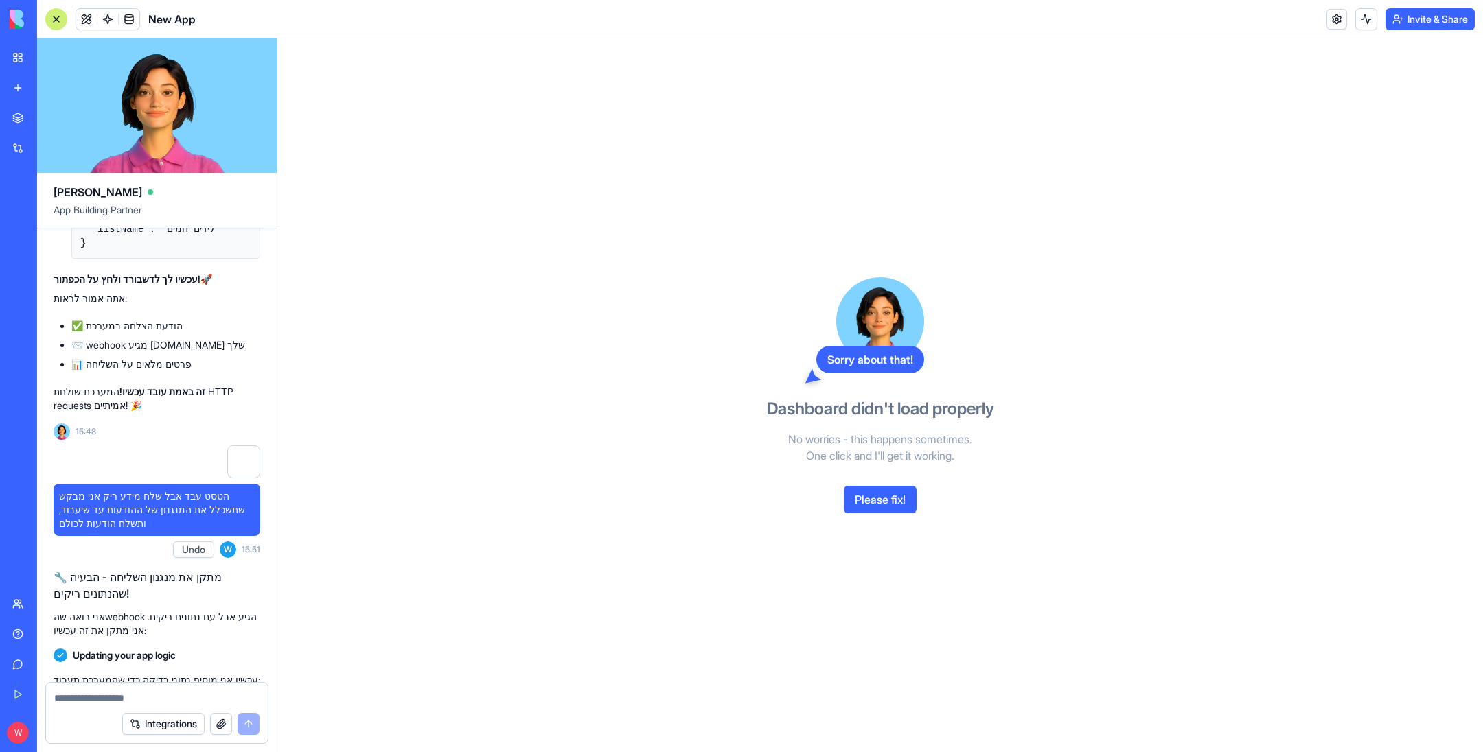
click at [878, 496] on button "Please fix!" at bounding box center [880, 499] width 73 height 27
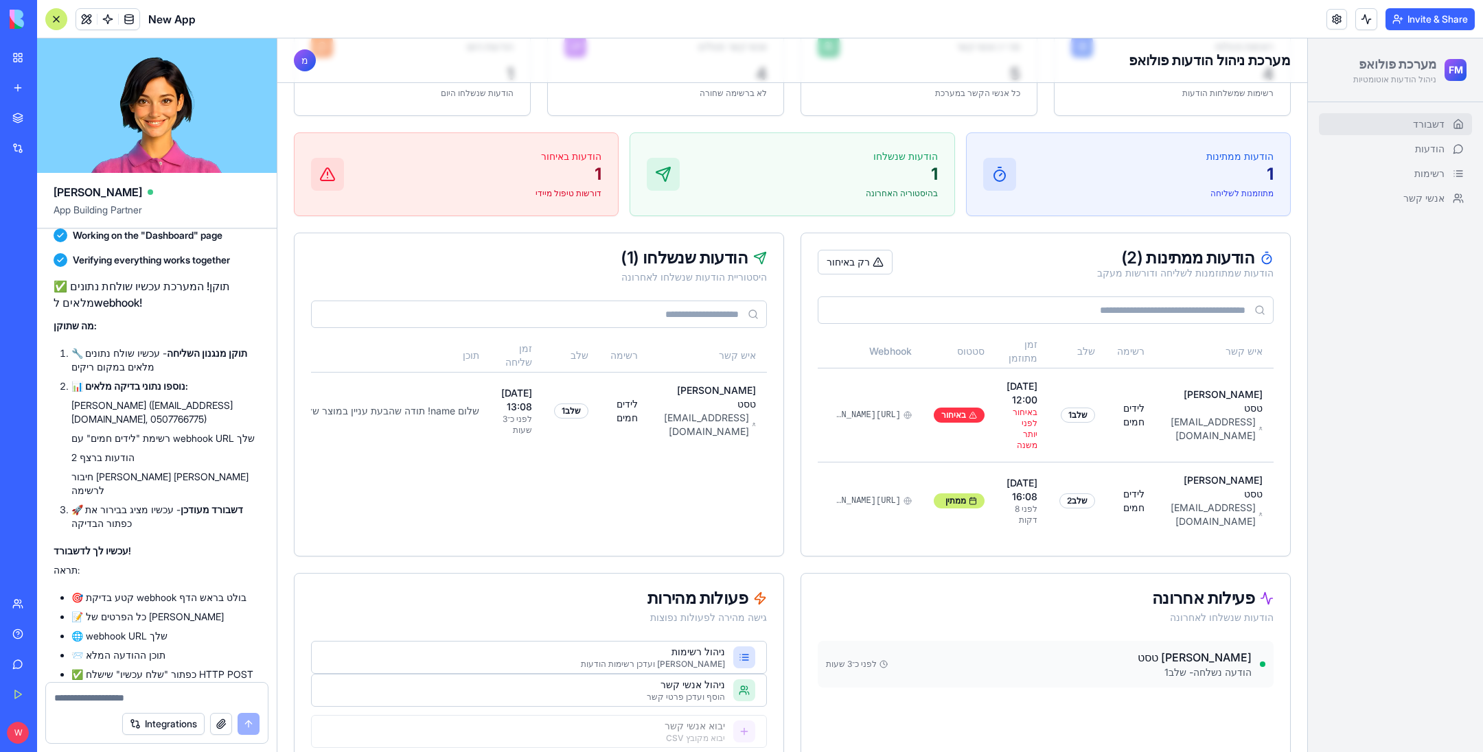
scroll to position [782, 0]
click at [117, 701] on textarea at bounding box center [157, 698] width 206 height 14
click at [1413, 160] on ul "דשבורד הודעות רשימות אנשי קשר" at bounding box center [1395, 161] width 153 height 96
click at [1414, 157] on link "הודעות" at bounding box center [1395, 149] width 153 height 22
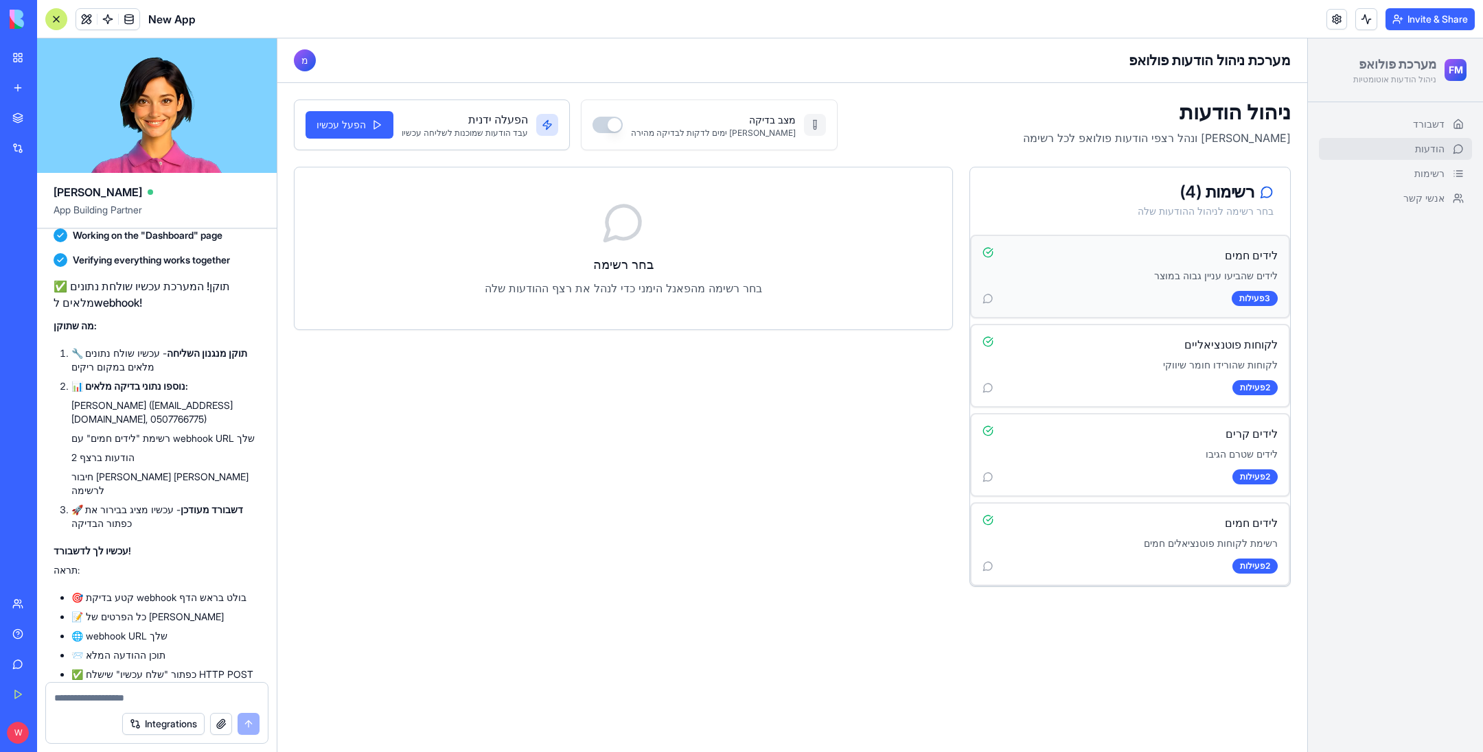
click at [1127, 279] on p "לידים שהביעו עניין גבוה במוצר" at bounding box center [1129, 276] width 295 height 14
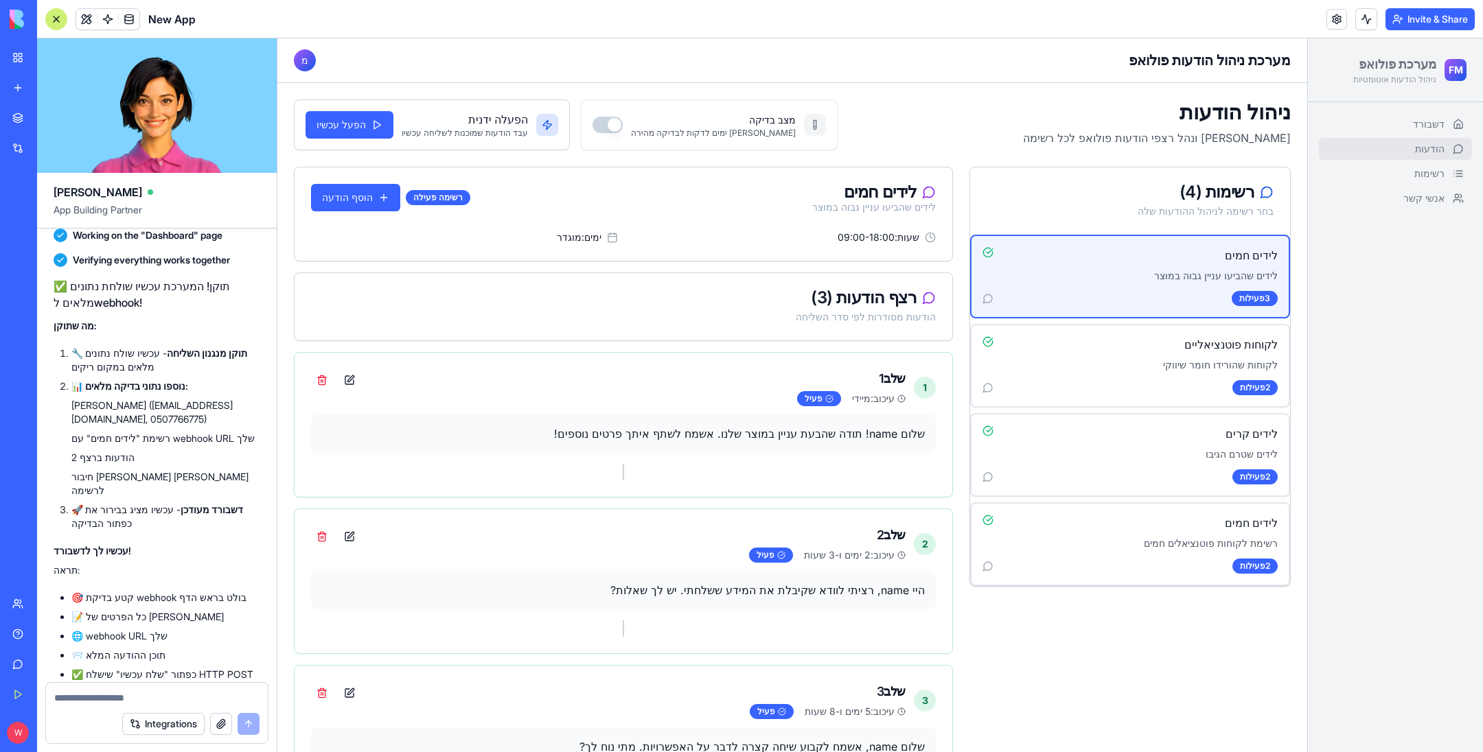
click at [592, 119] on button "מצב בדיקה" at bounding box center [607, 125] width 30 height 16
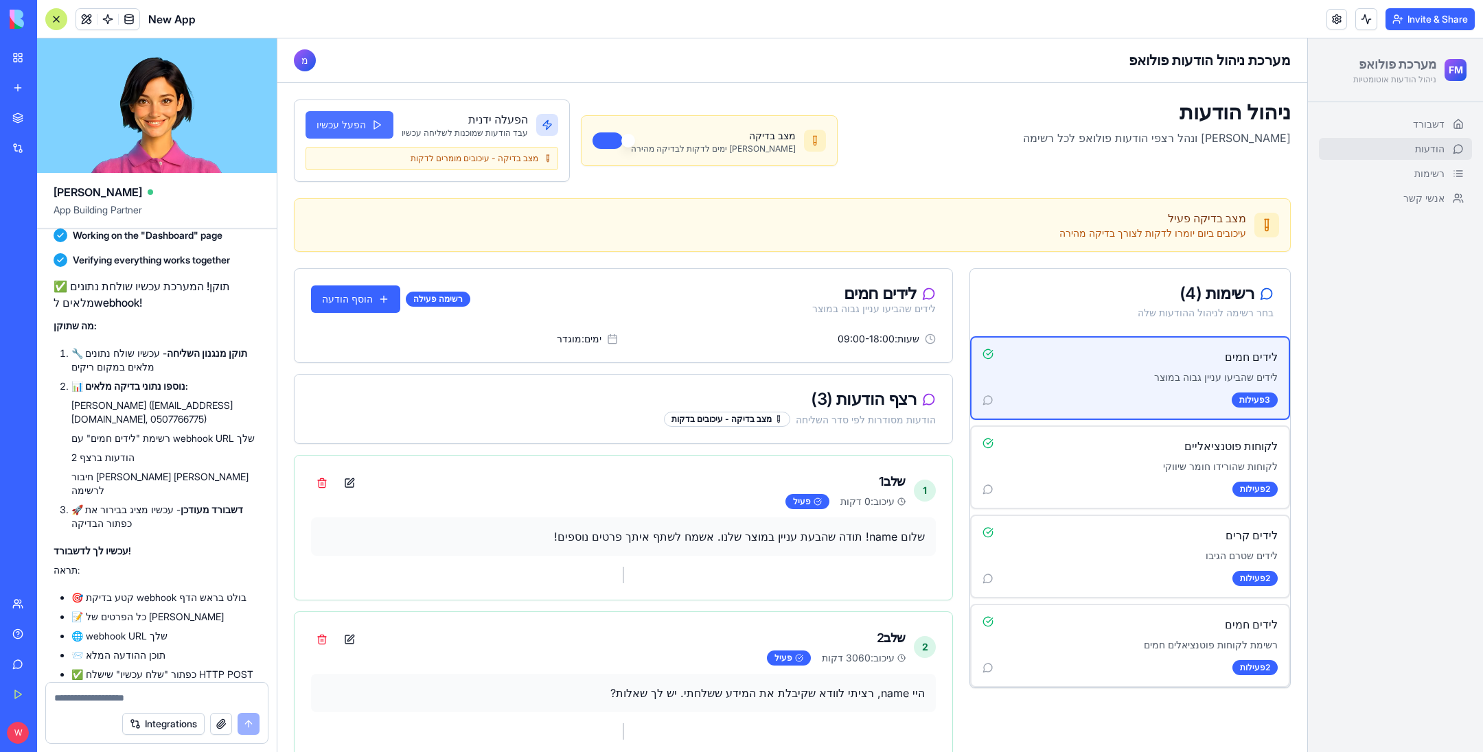
click at [357, 127] on button "הפעל עכשיו" at bounding box center [349, 124] width 88 height 27
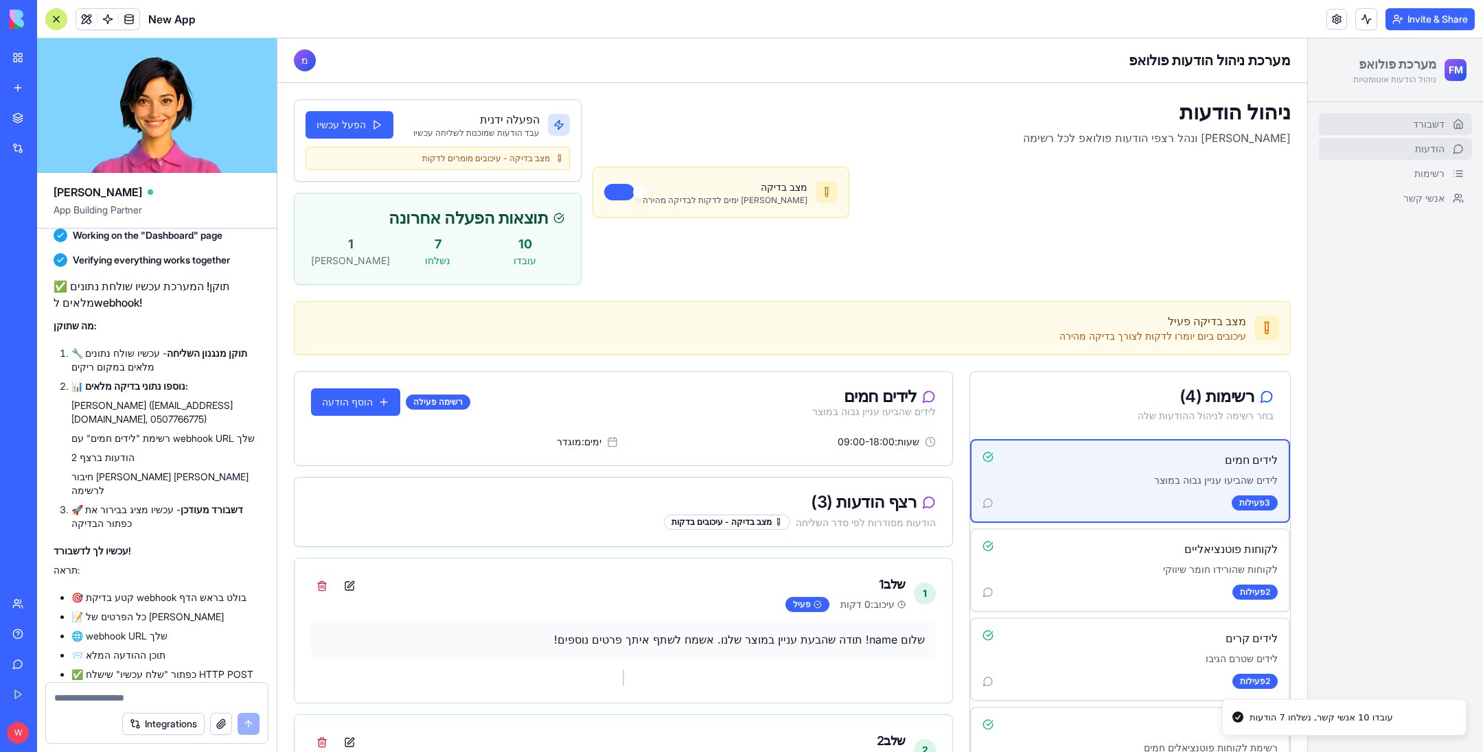
click at [1413, 124] on span "דשבורד" at bounding box center [1429, 124] width 32 height 14
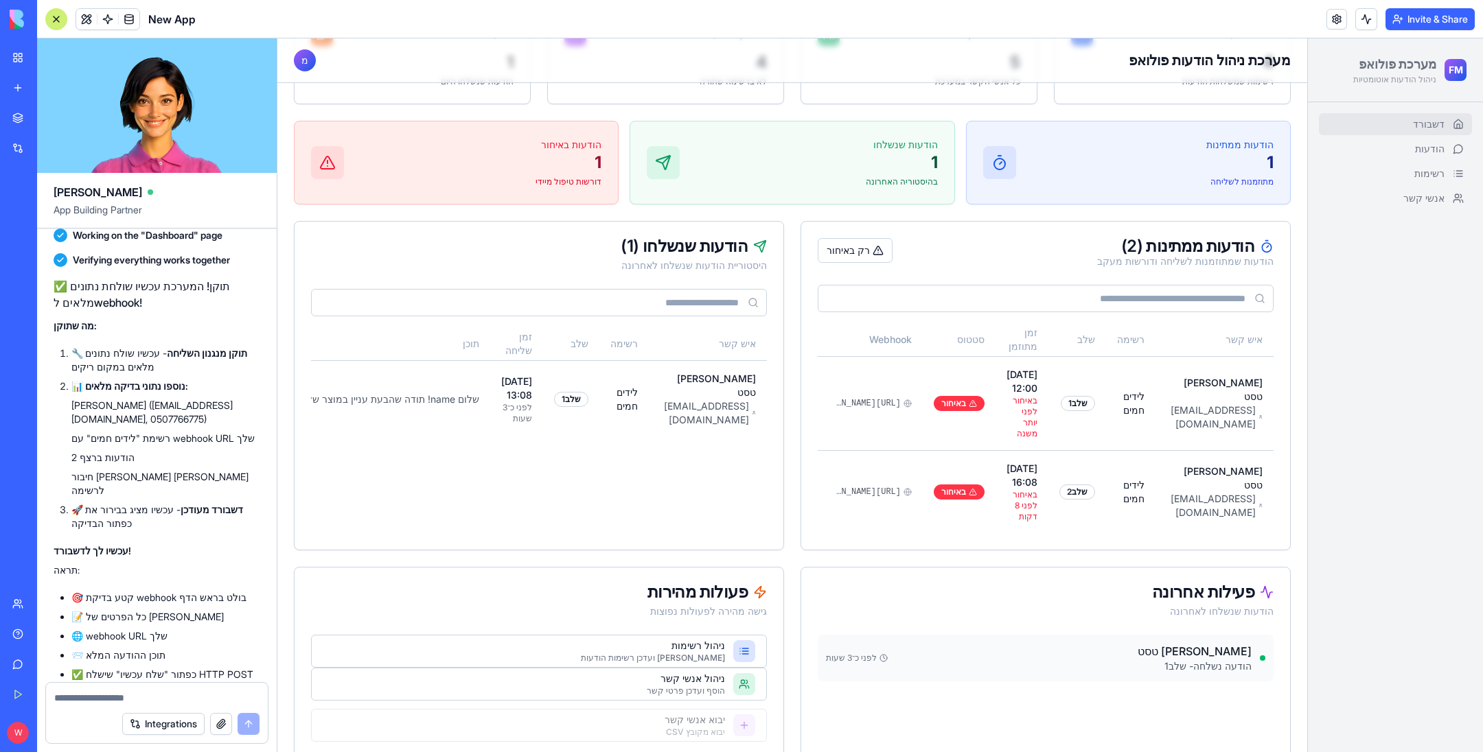
scroll to position [0, -122]
click at [334, 389] on button at bounding box center [341, 400] width 22 height 22
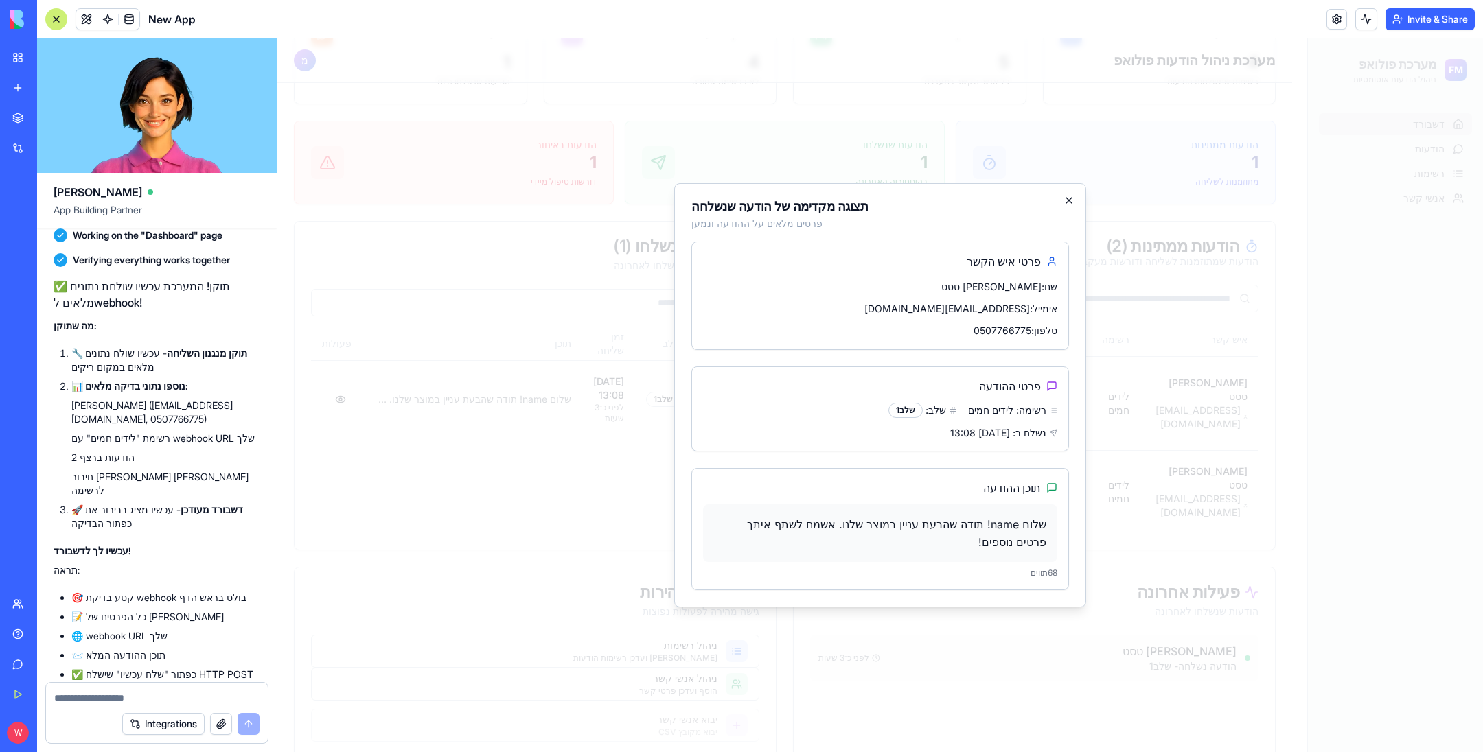
click at [1067, 206] on icon "button" at bounding box center [1068, 200] width 11 height 11
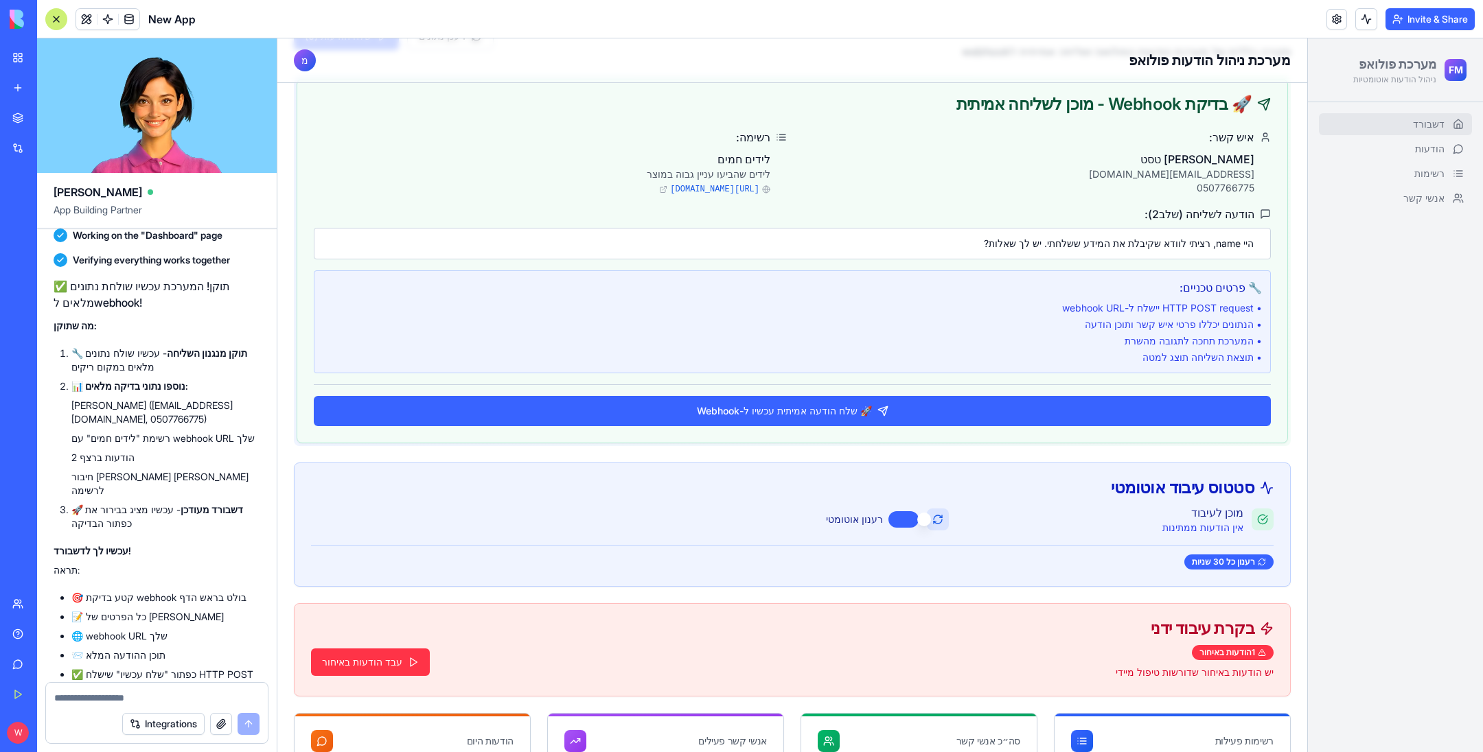
scroll to position [72, 0]
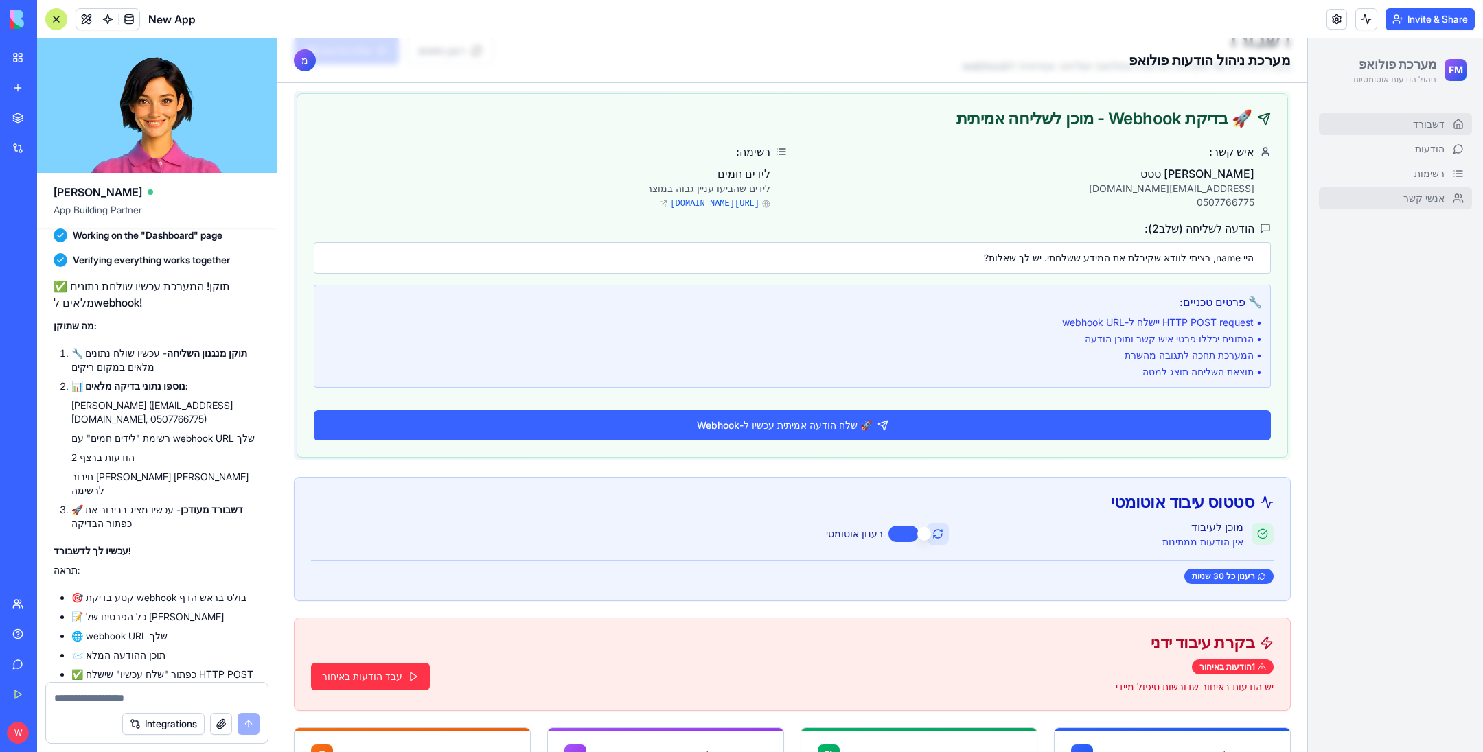
click at [1376, 201] on link "אנשי קשר" at bounding box center [1395, 198] width 153 height 22
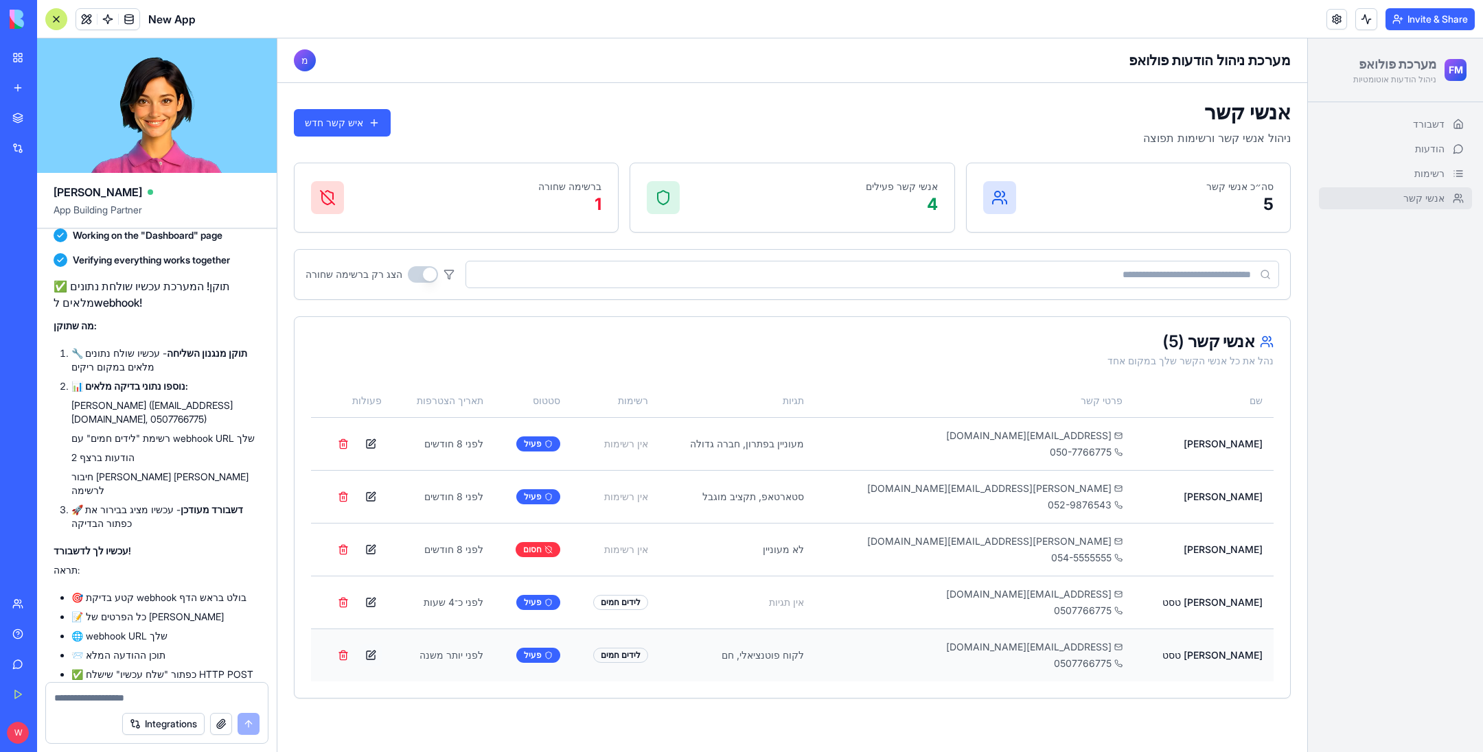
click at [382, 654] on button at bounding box center [371, 656] width 22 height 22
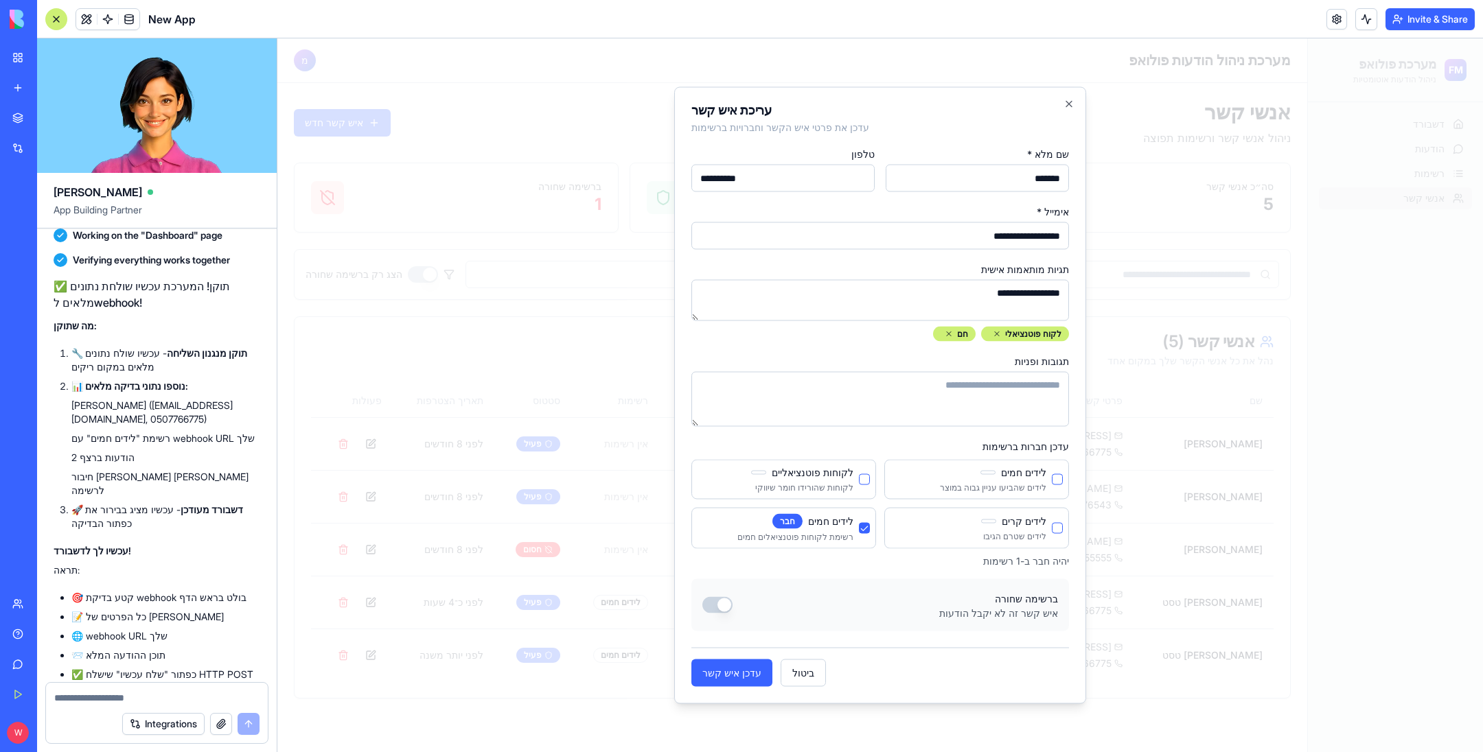
click at [1058, 478] on button "לידים חמים" at bounding box center [1057, 479] width 11 height 11
click at [1059, 531] on button "לידים קרים" at bounding box center [1057, 529] width 11 height 11
click at [1060, 481] on button "לידים חמים" at bounding box center [1057, 479] width 11 height 11
click at [720, 675] on button "עדכן איש קשר" at bounding box center [731, 673] width 81 height 27
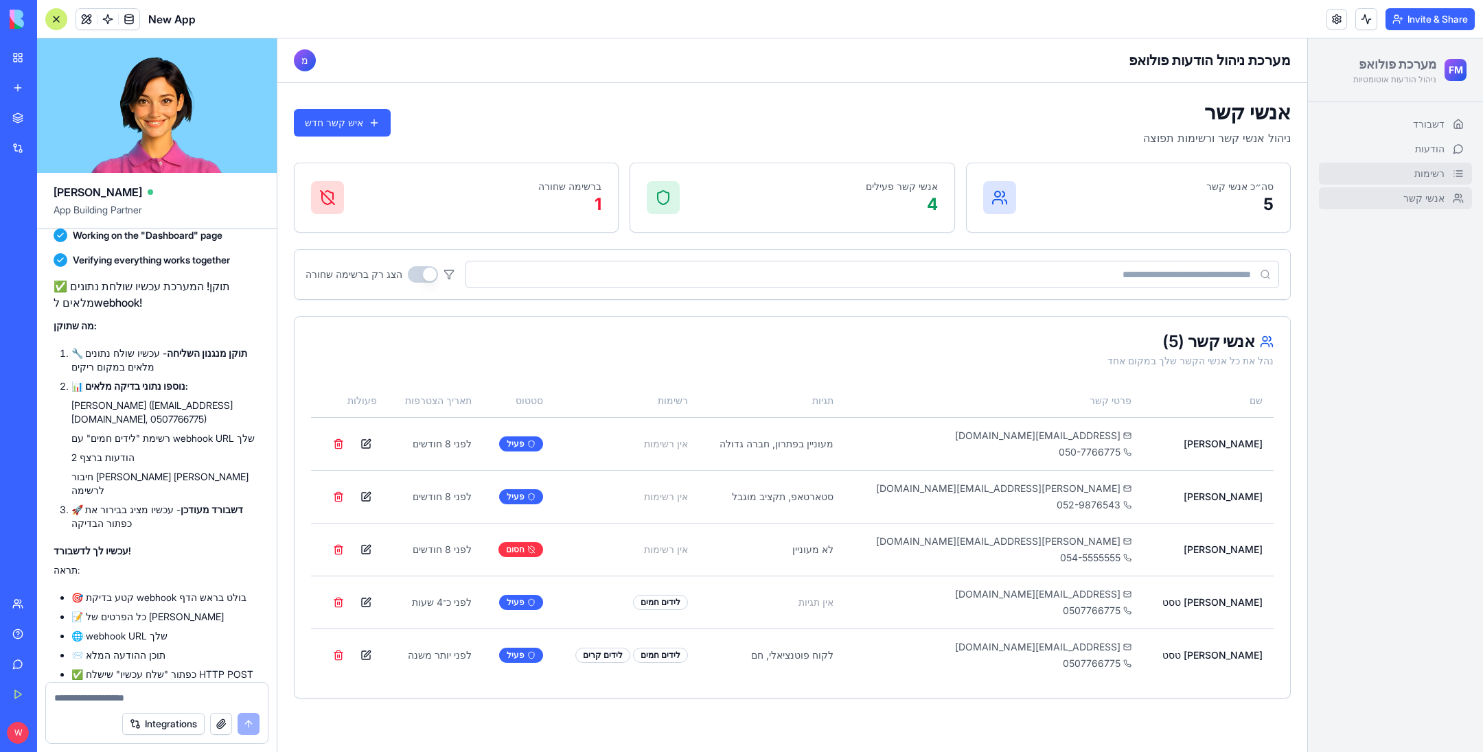
click at [1375, 181] on link "רשימות" at bounding box center [1395, 174] width 153 height 22
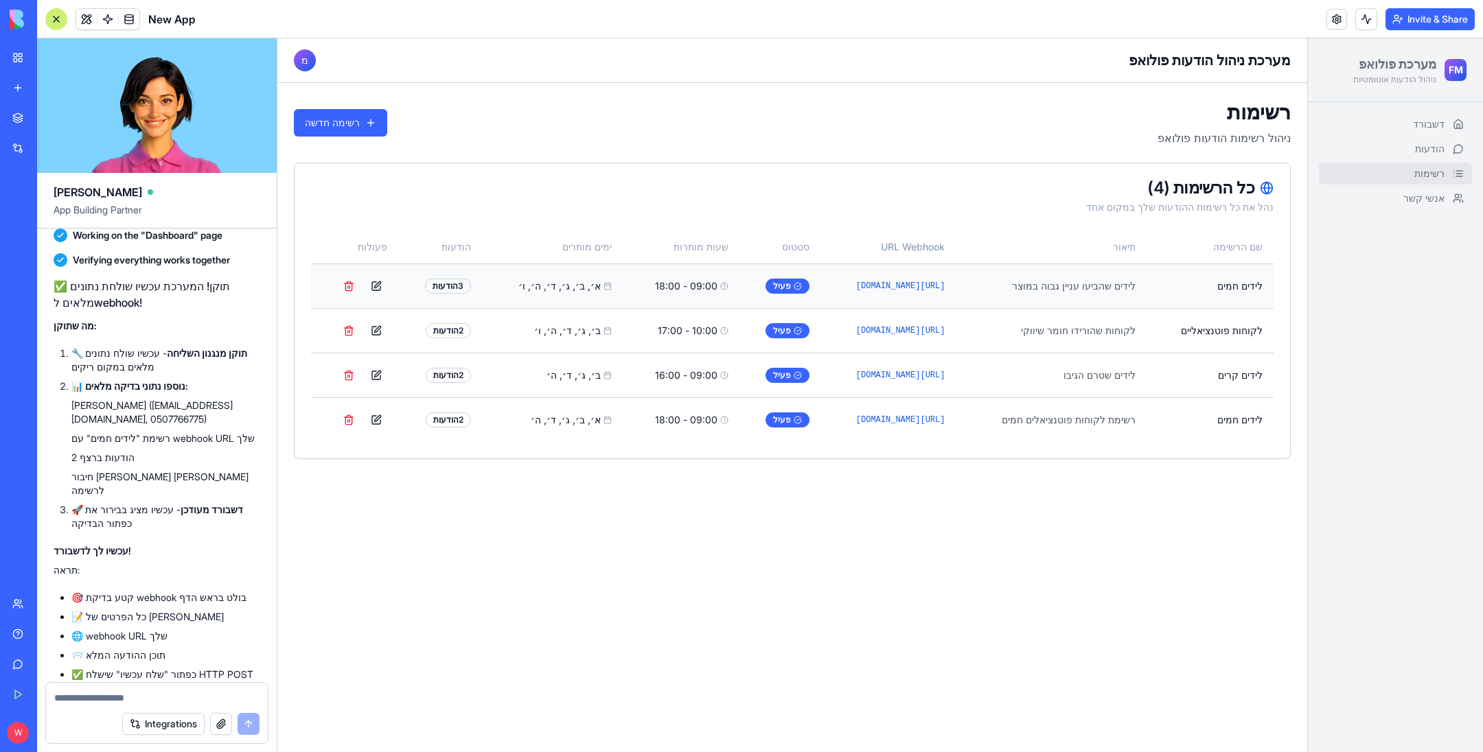
click at [369, 285] on button at bounding box center [376, 286] width 22 height 22
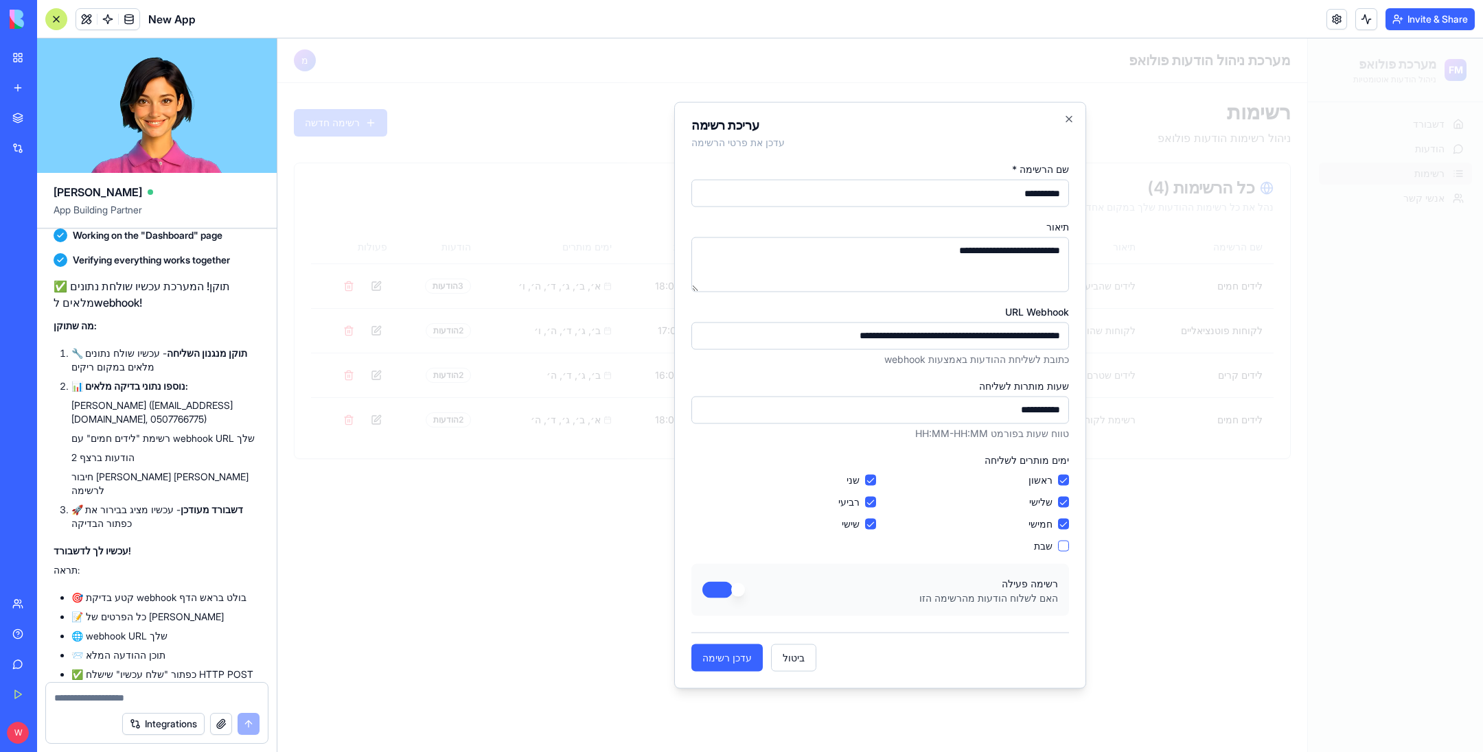
click at [937, 336] on input "**********" at bounding box center [880, 335] width 378 height 27
click at [1070, 122] on icon "button" at bounding box center [1068, 119] width 11 height 11
type input "**********"
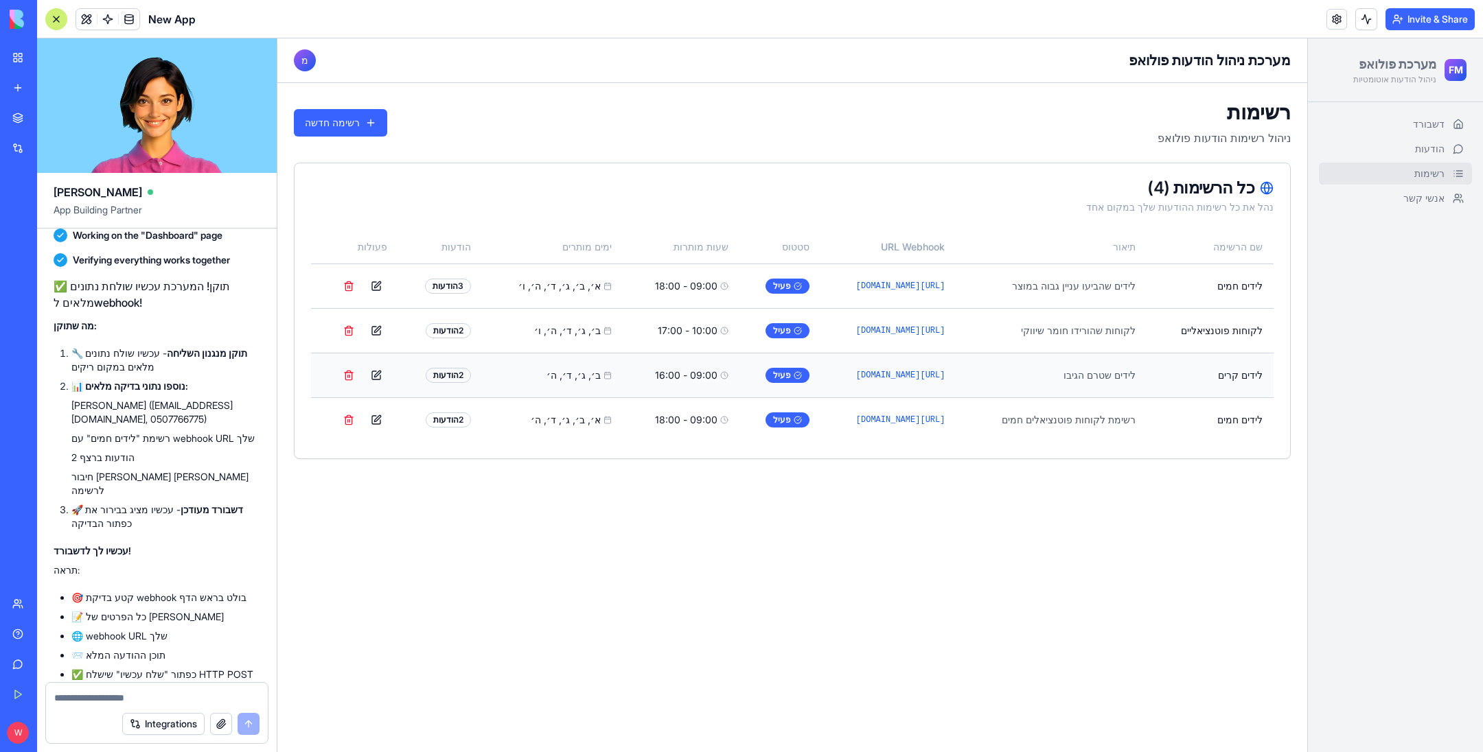
click at [375, 375] on button at bounding box center [376, 376] width 22 height 22
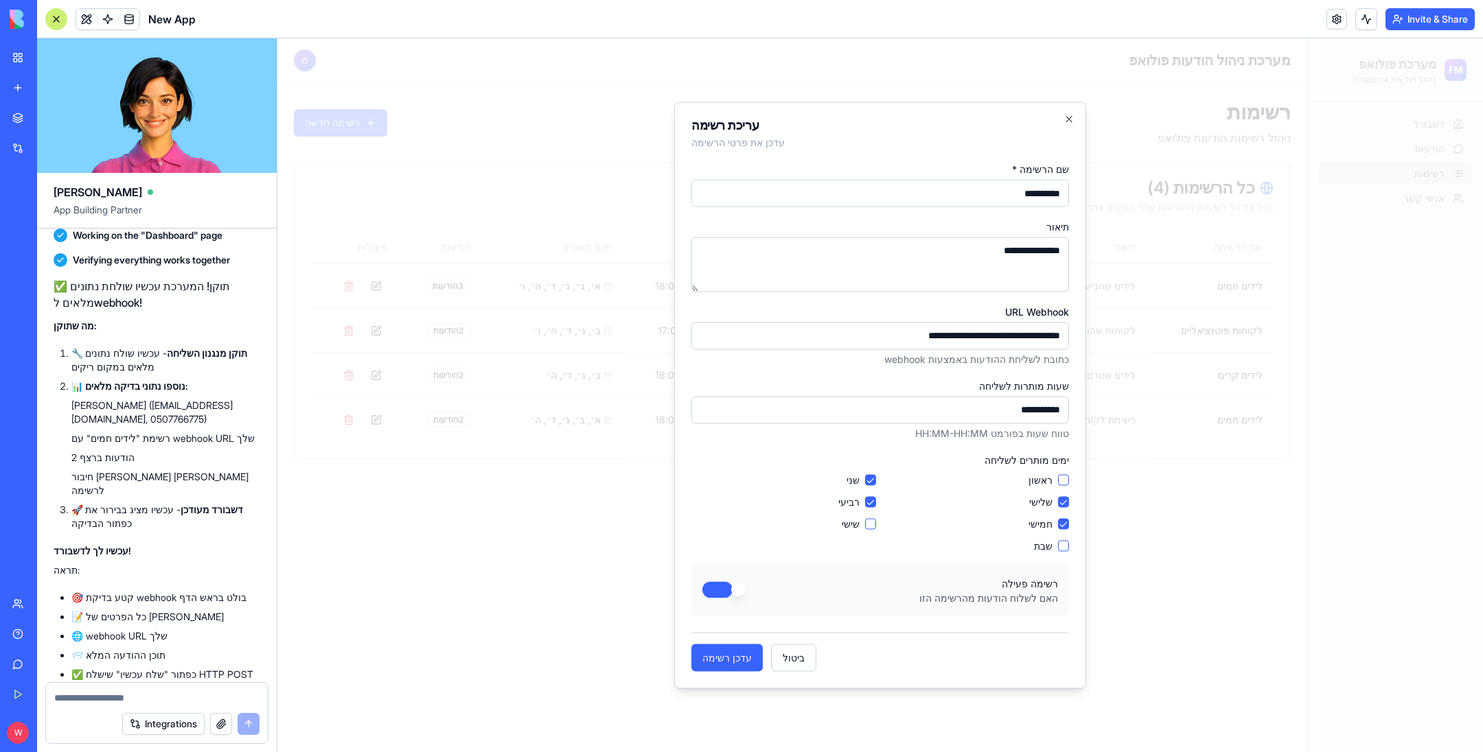
click at [930, 332] on input "**********" at bounding box center [880, 335] width 378 height 27
paste input "**********"
type input "**********"
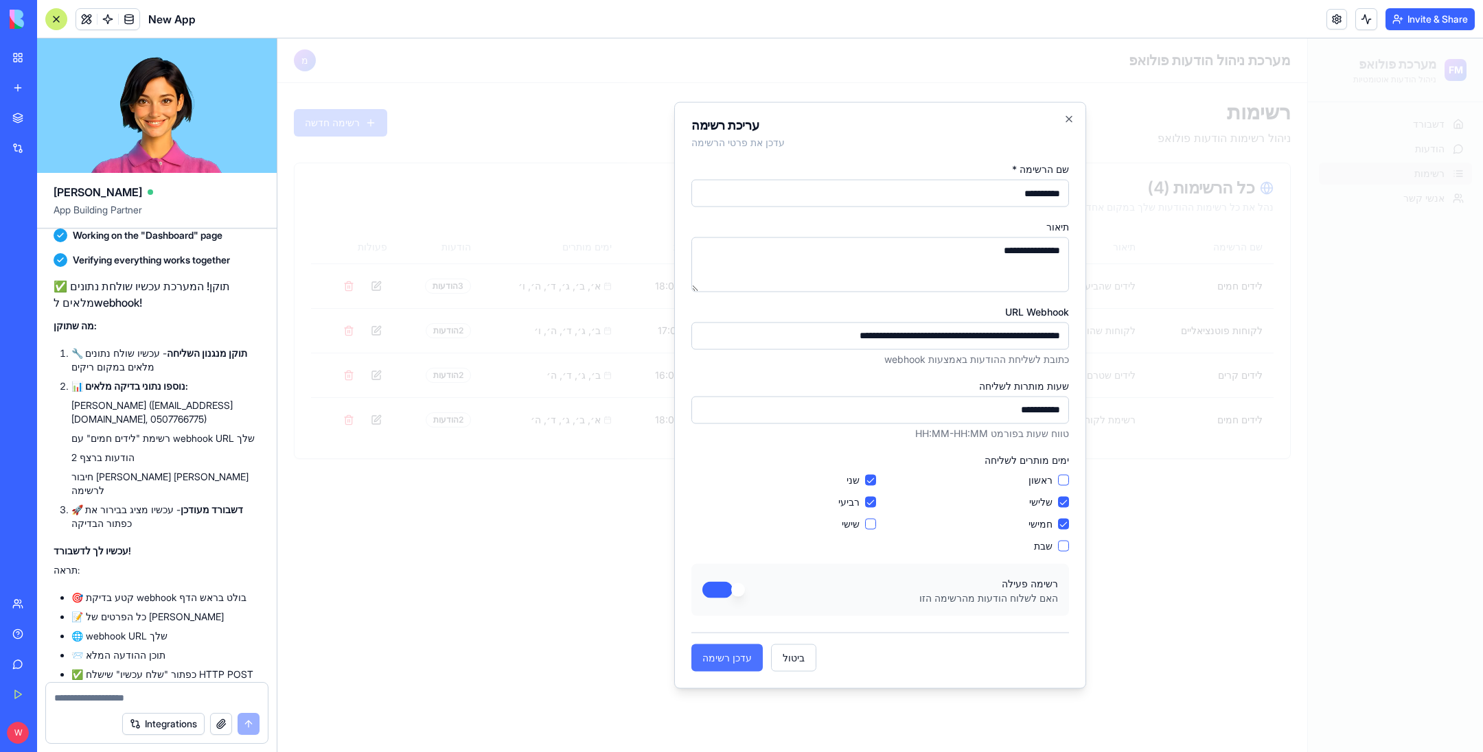
click at [726, 669] on button "עדכן רשימה" at bounding box center [726, 657] width 71 height 27
type input "**********"
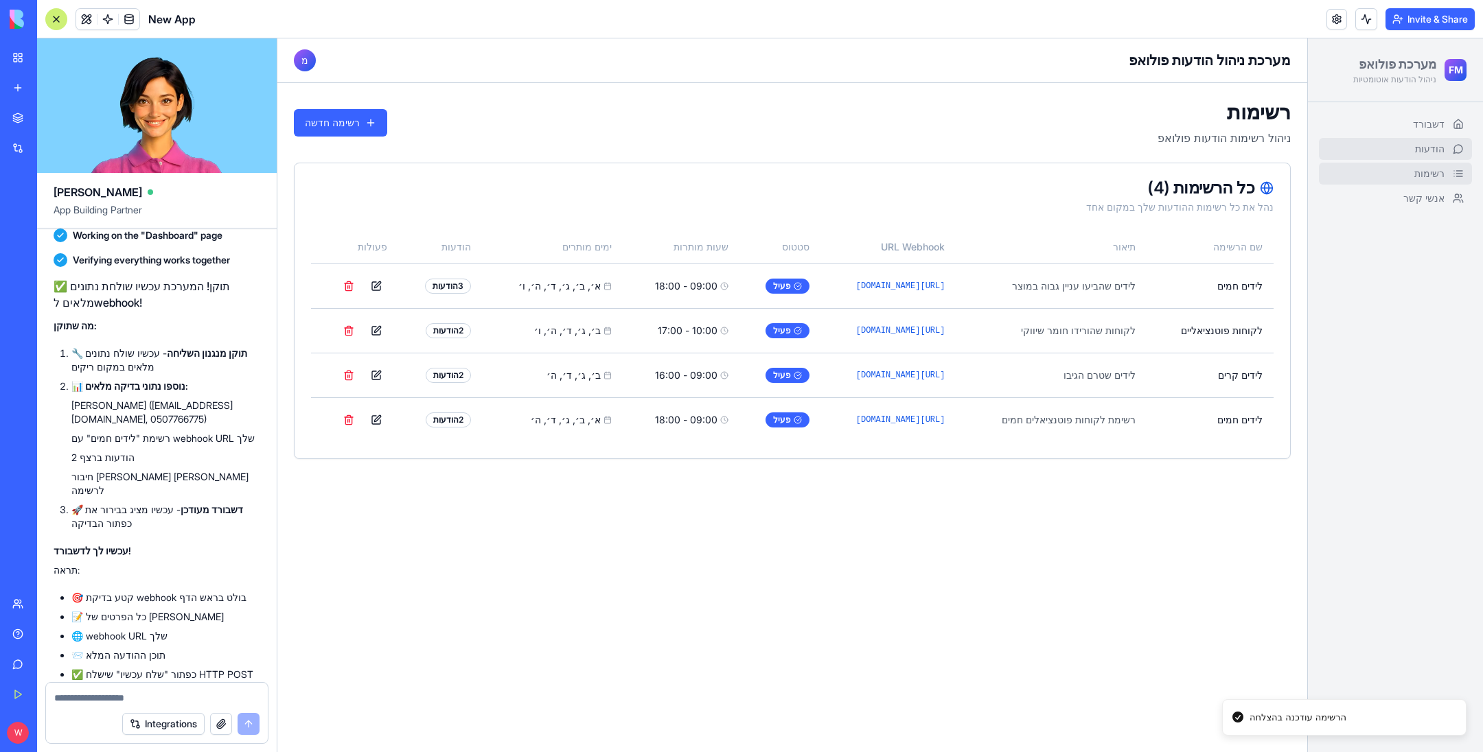
click at [1363, 143] on link "הודעות" at bounding box center [1395, 149] width 153 height 22
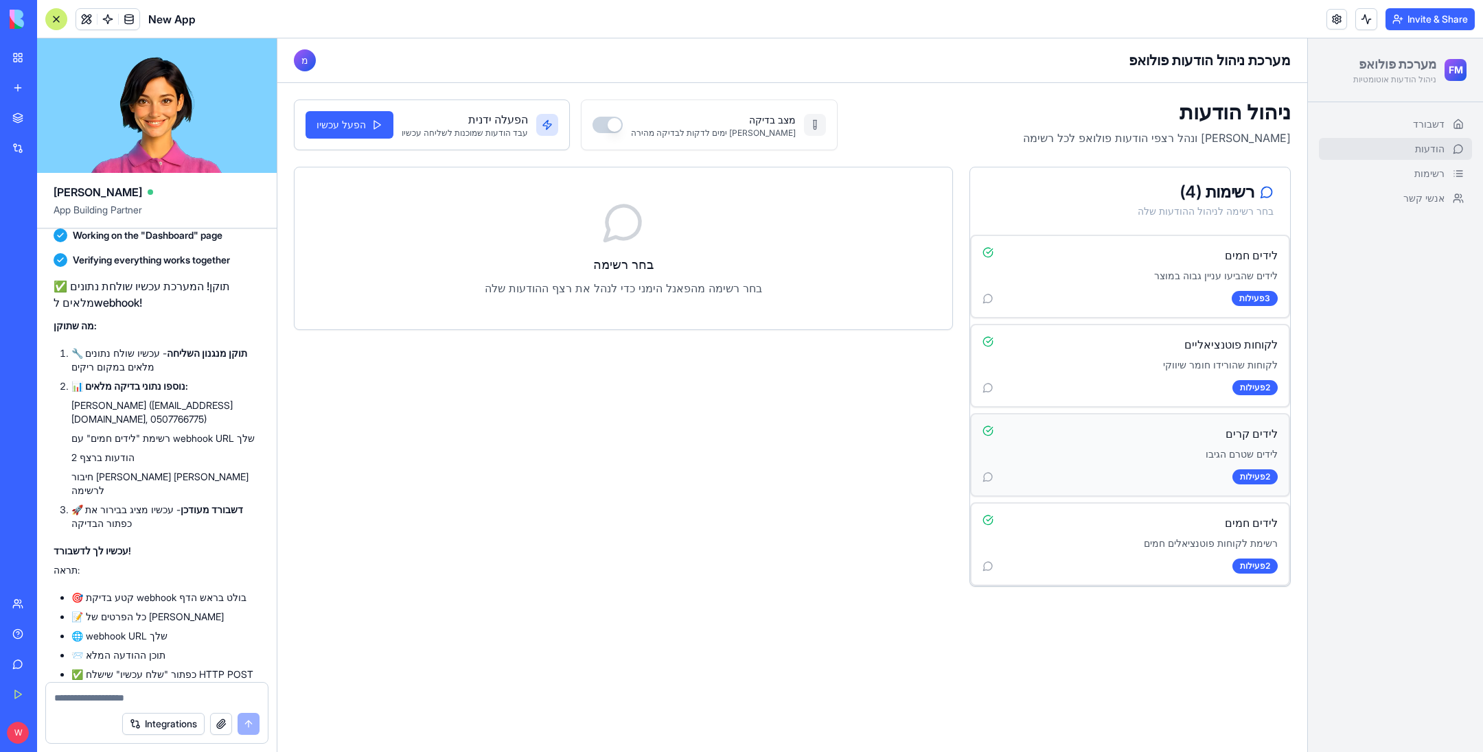
click at [1146, 442] on div "לידים קרים לידים שטרם הגיבו 2 פעילות" at bounding box center [1129, 455] width 317 height 81
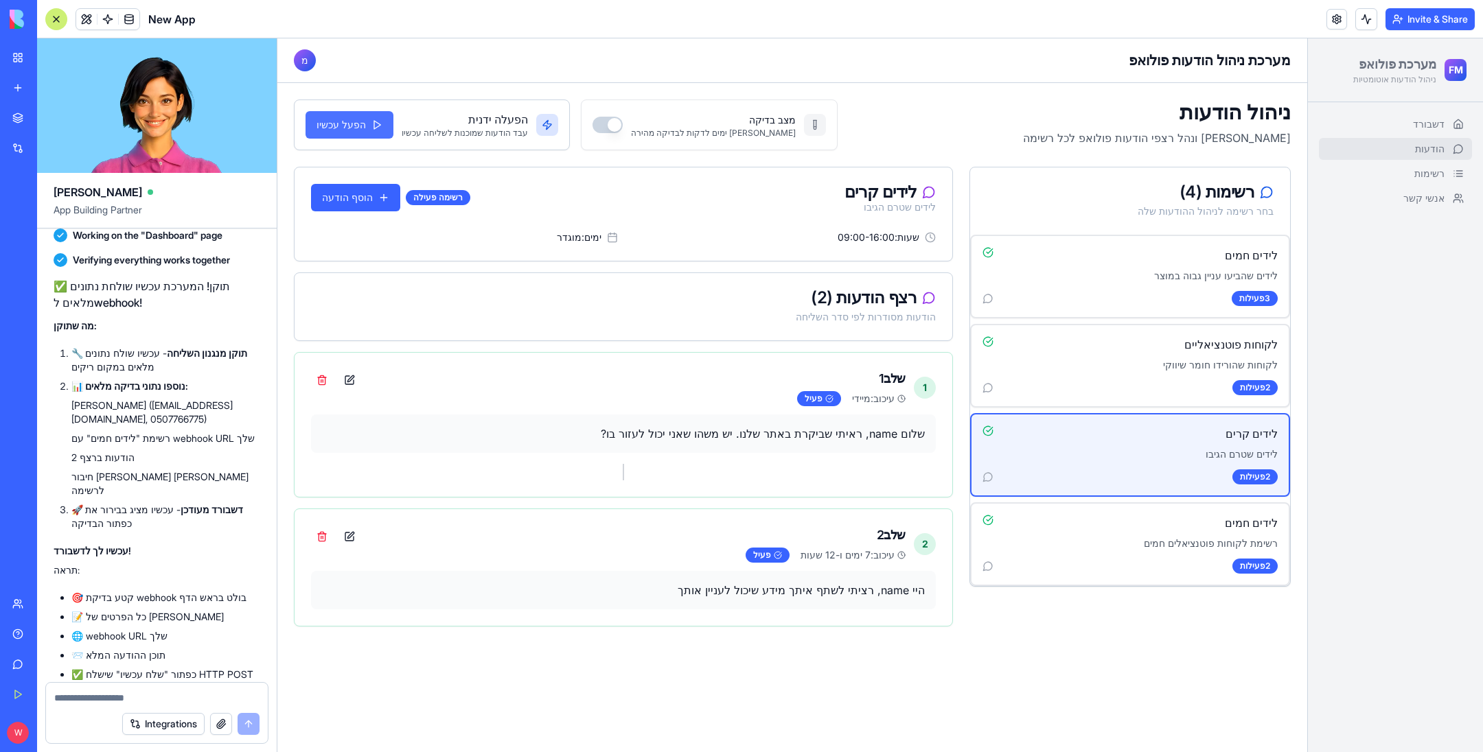
click at [343, 130] on button "הפעל עכשיו" at bounding box center [349, 124] width 88 height 27
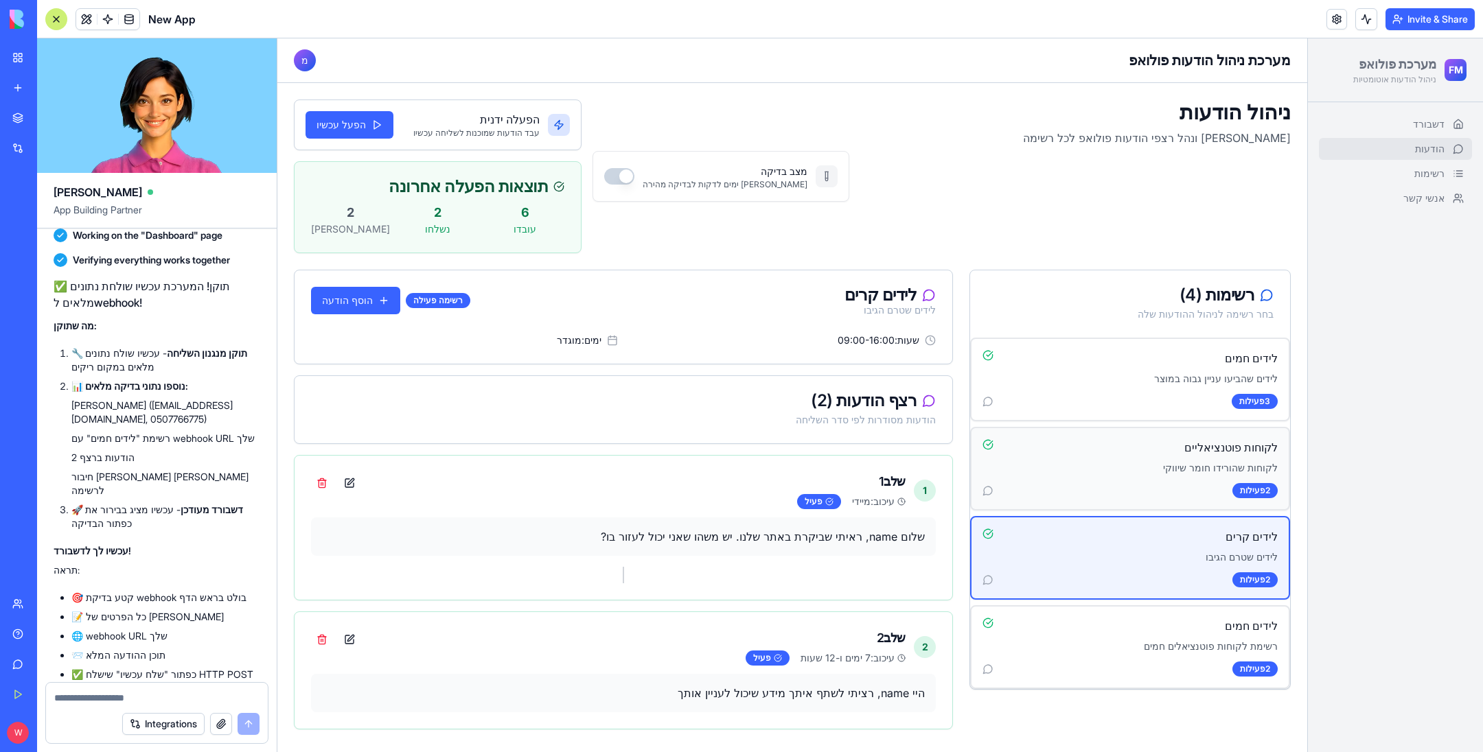
click at [1094, 467] on p "לקוחות שהורידו חומר שיווקי" at bounding box center [1129, 468] width 295 height 14
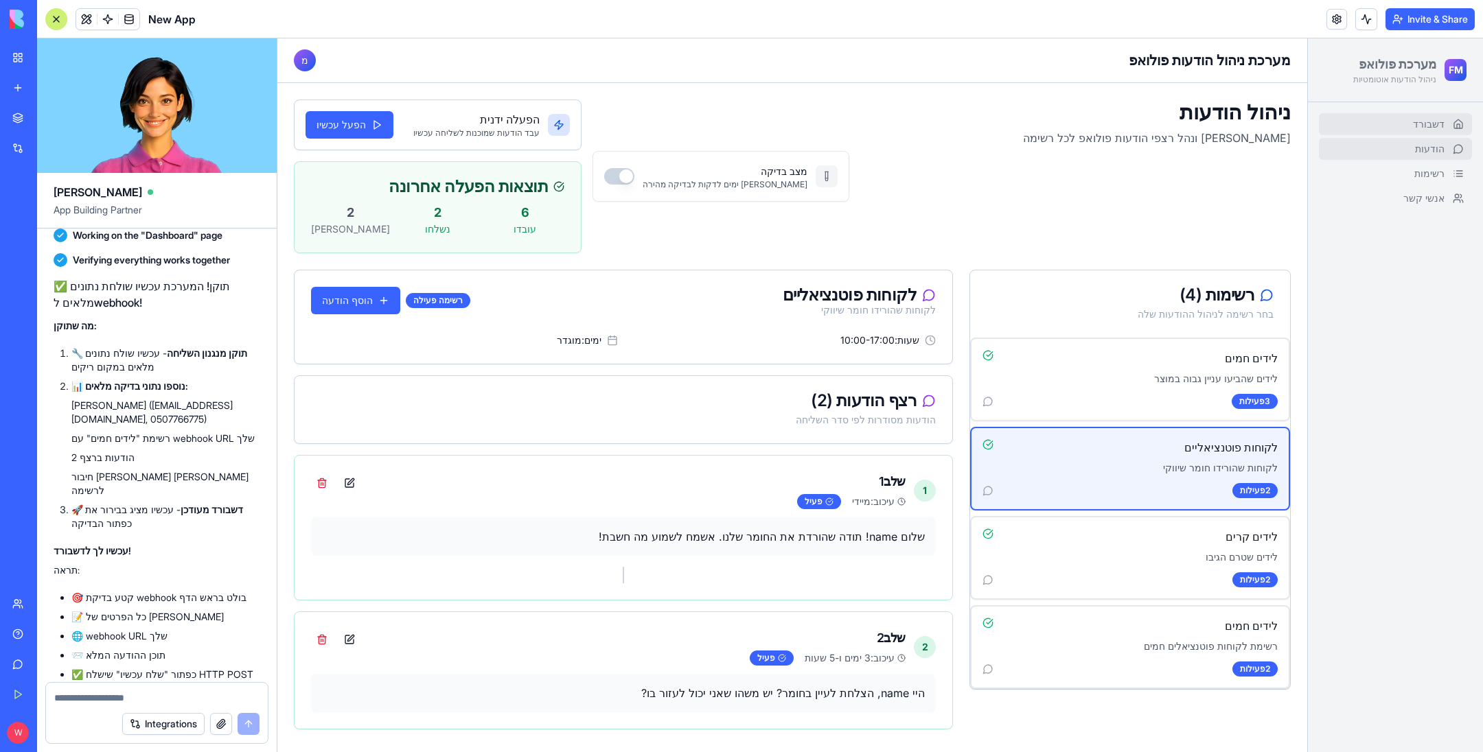
click at [1404, 117] on link "דשבורד" at bounding box center [1395, 124] width 153 height 22
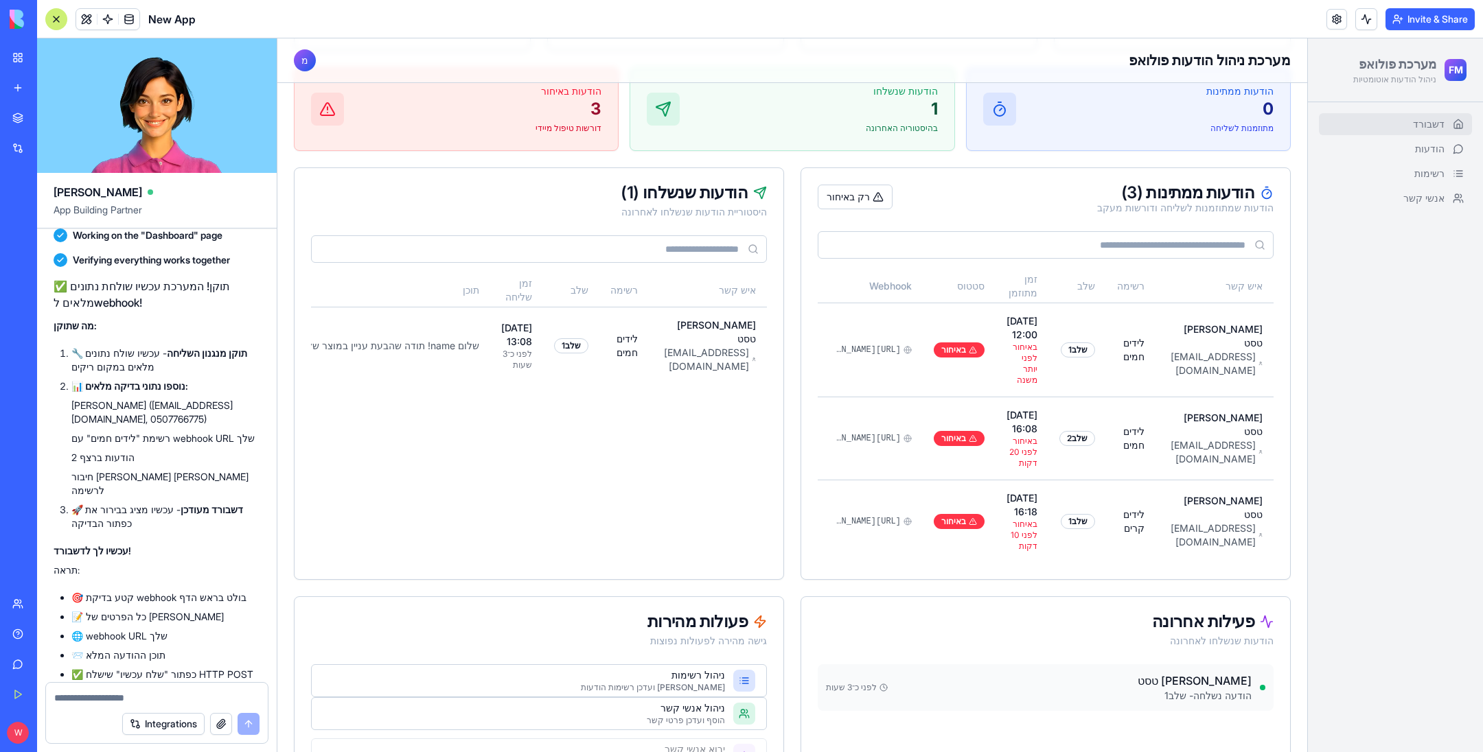
scroll to position [865, 0]
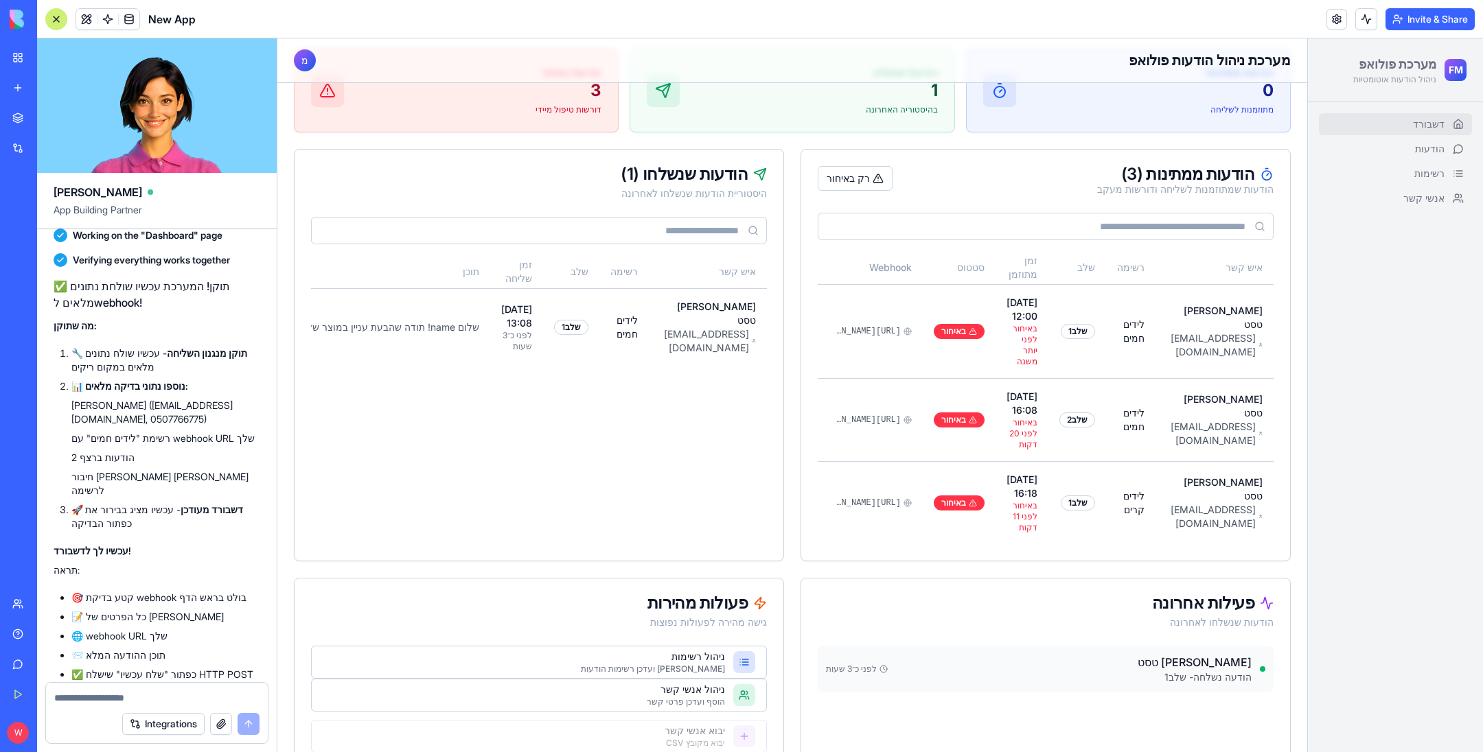
click at [148, 691] on textarea at bounding box center [157, 698] width 206 height 14
type textarea "**********"
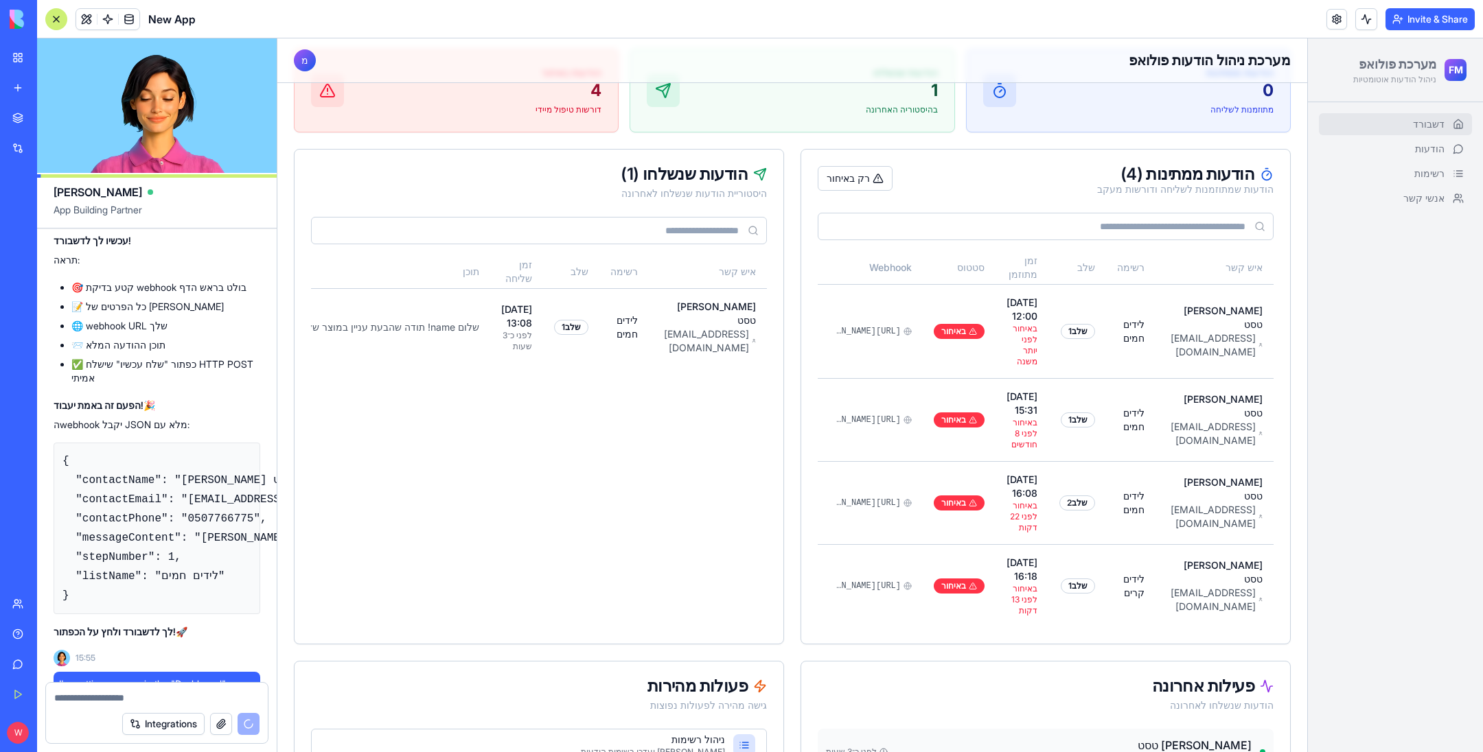
scroll to position [11500, 0]
